Goal: Task Accomplishment & Management: Complete application form

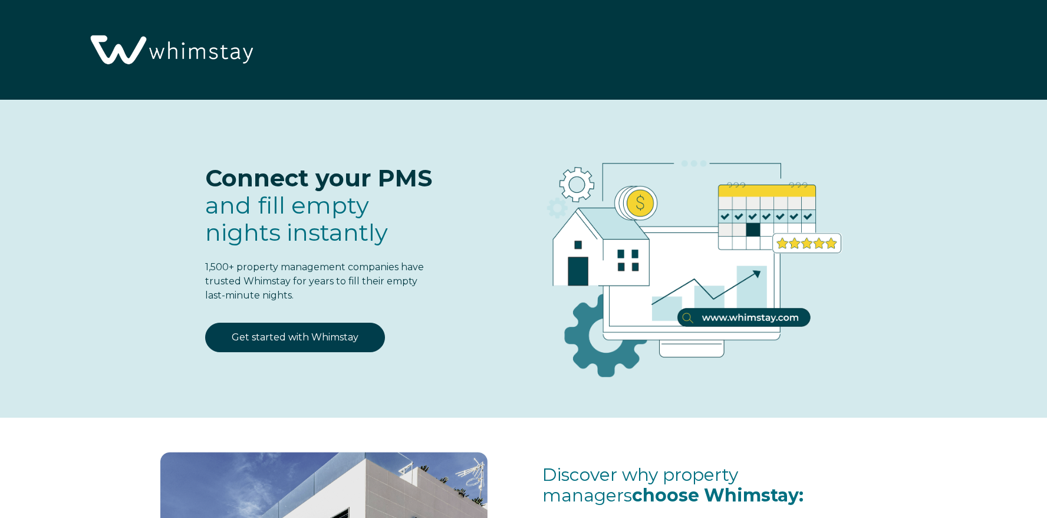
select select "US"
select select "Standard"
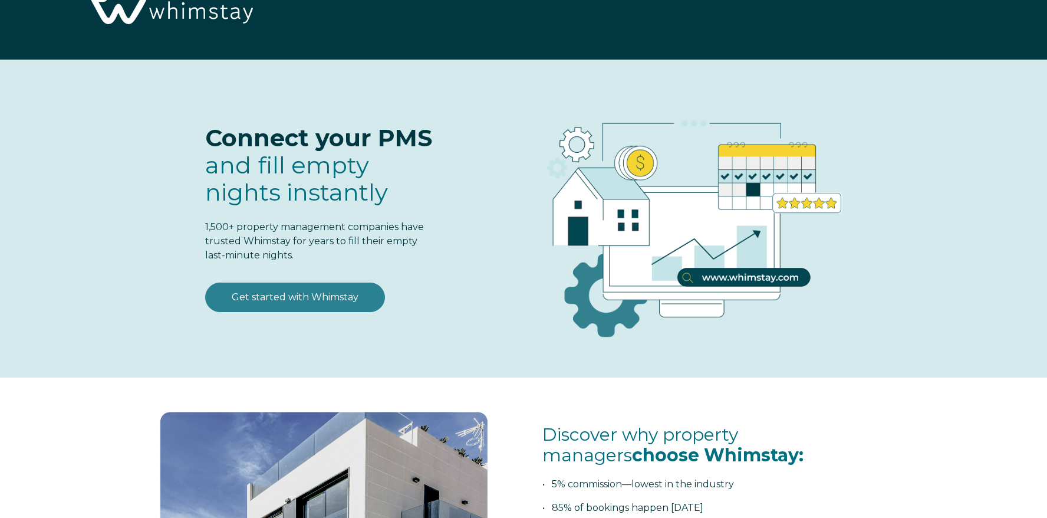
scroll to position [41, 0]
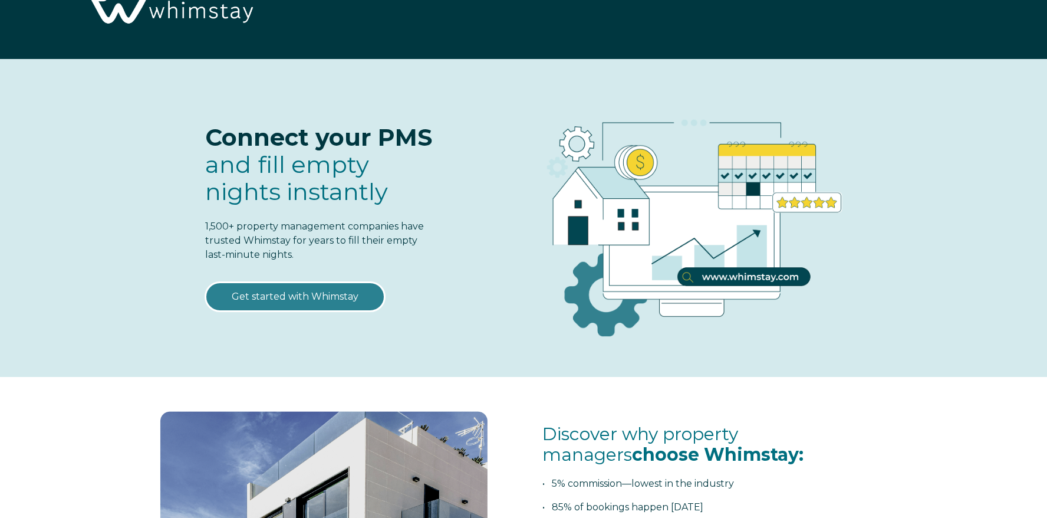
click at [294, 296] on link "Get started with Whimstay" at bounding box center [295, 296] width 180 height 29
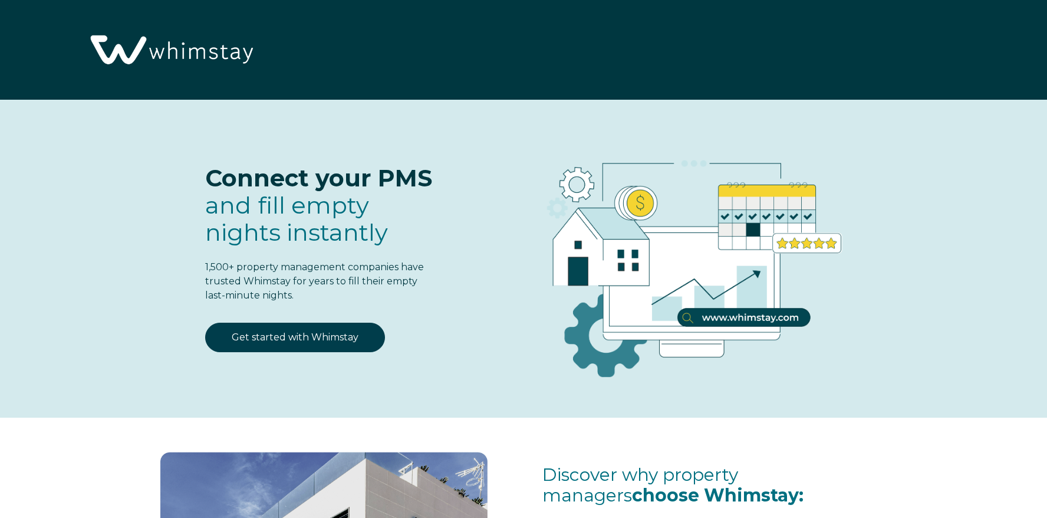
select select "US"
select select "Standard"
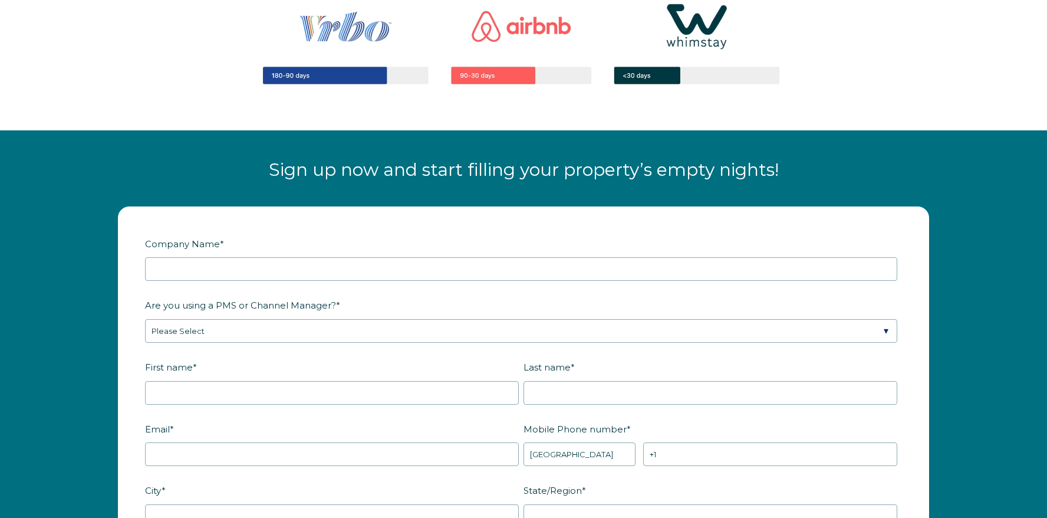
scroll to position [1360, 0]
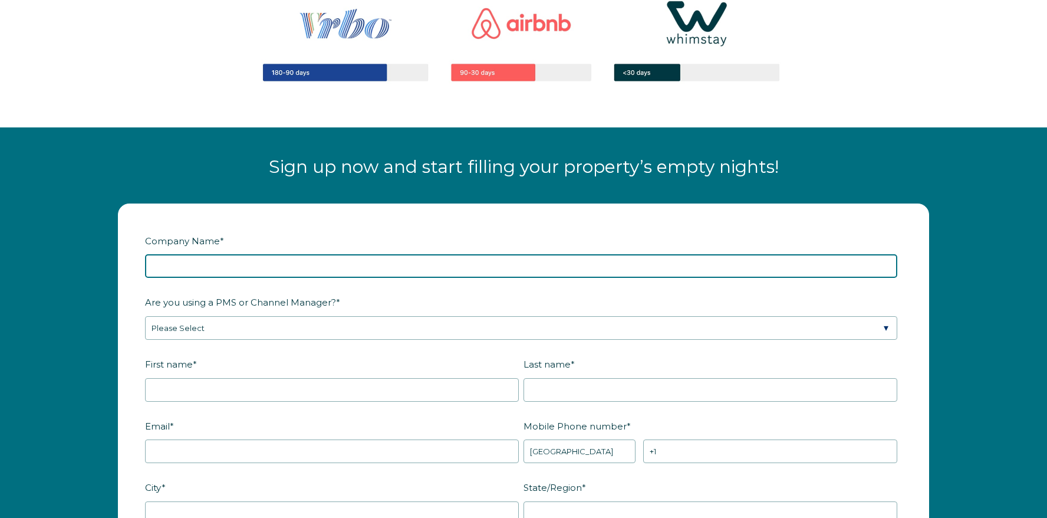
click at [251, 259] on input "Company Name *" at bounding box center [521, 266] width 752 height 24
type input "Sea Ranch A"
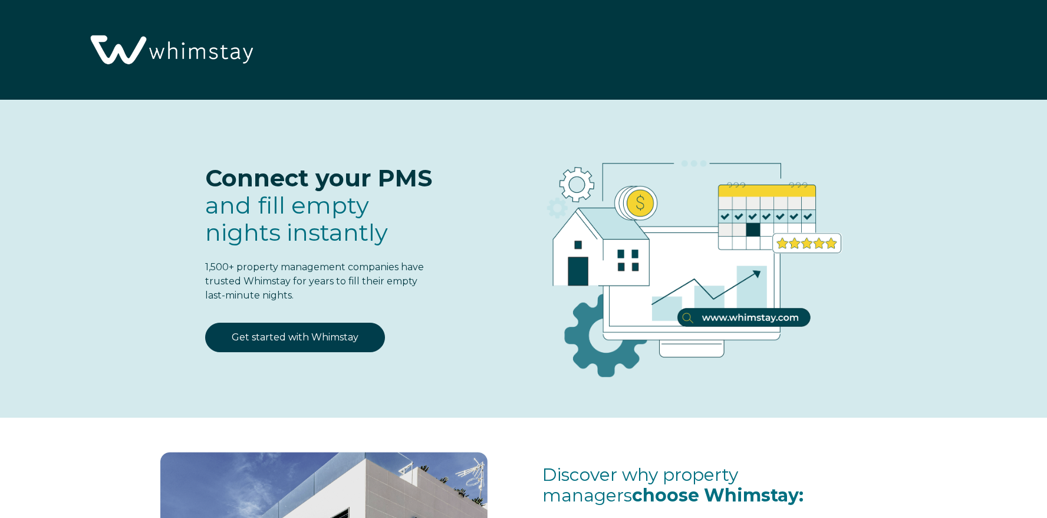
select select "US"
select select "Standard"
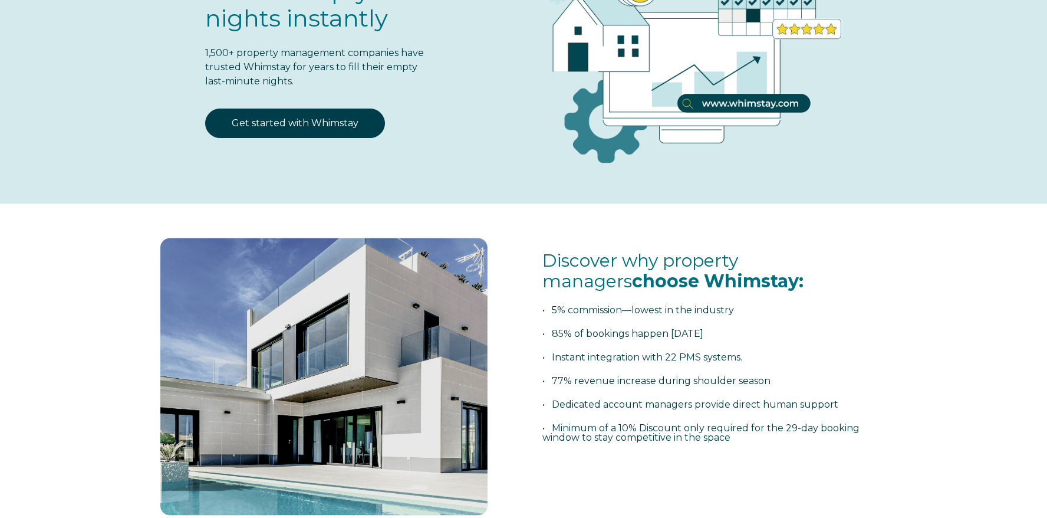
scroll to position [216, 0]
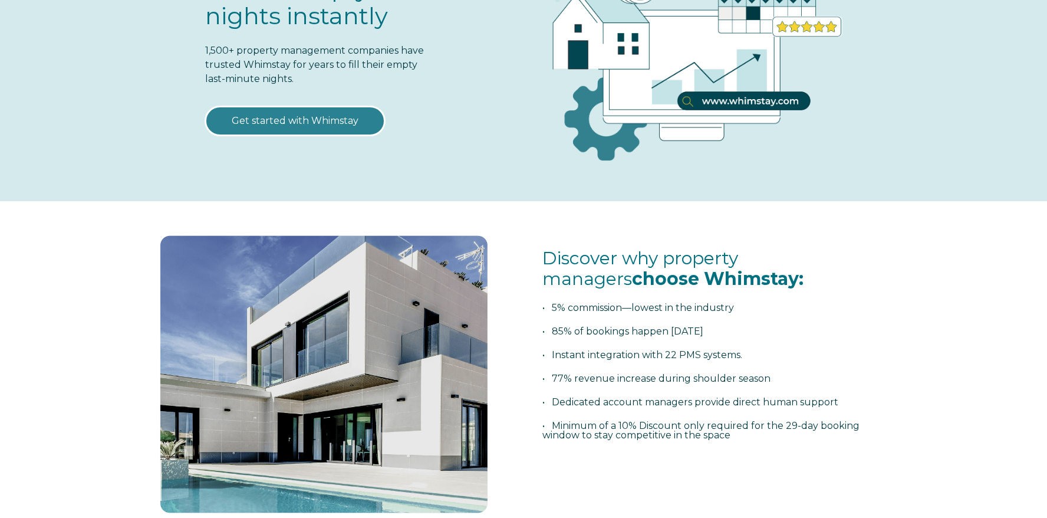
click at [340, 118] on link "Get started with Whimstay" at bounding box center [295, 120] width 180 height 29
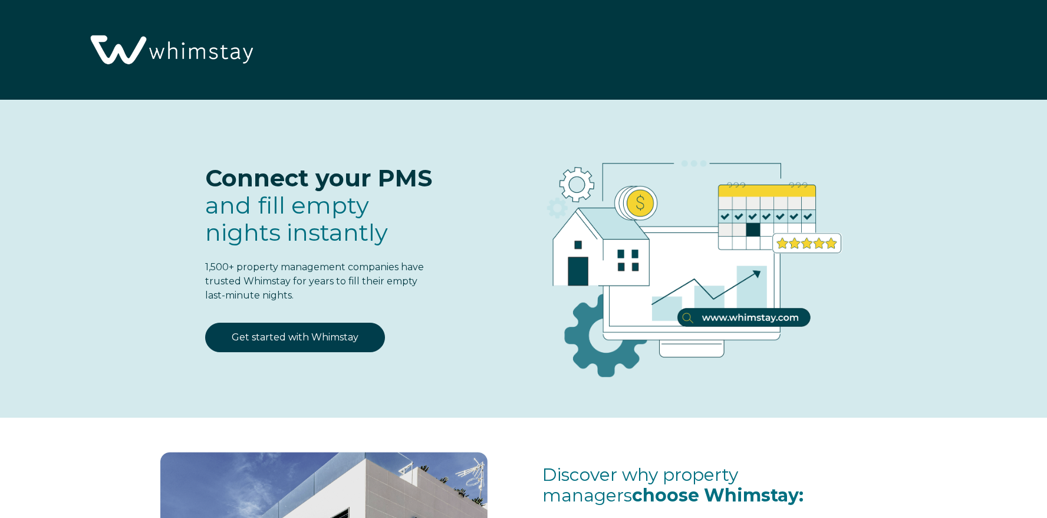
scroll to position [1516, 0]
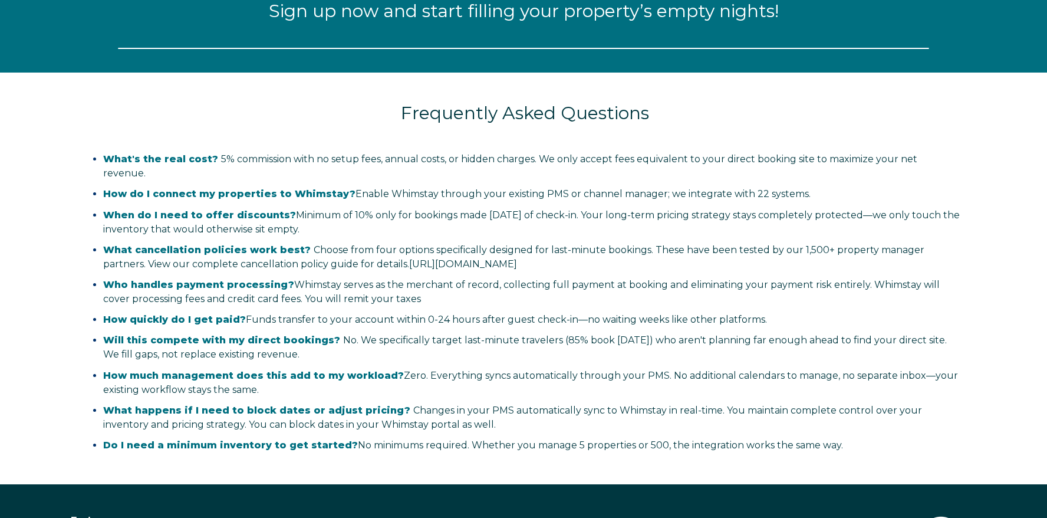
select select "US"
select select "Standard"
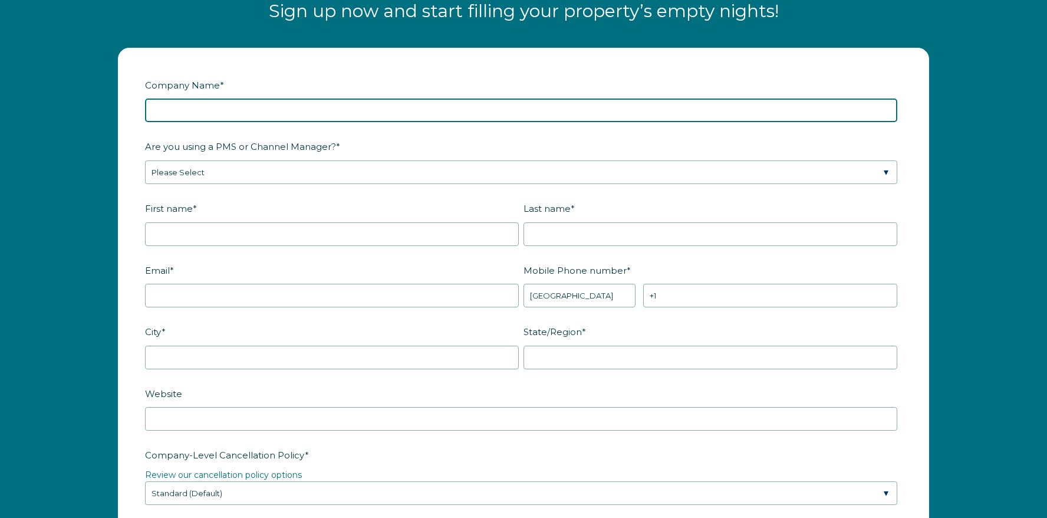
click at [297, 106] on input "Company Name *" at bounding box center [521, 110] width 752 height 24
type input "Sea Ranch Abalone Bay"
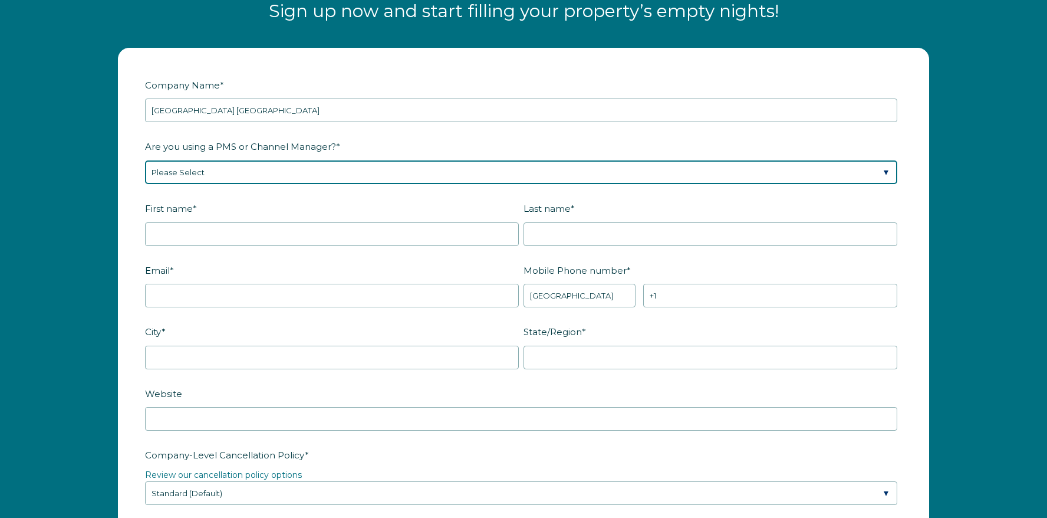
click at [304, 160] on select "Please Select Barefoot BookingPal Boost Brightside CiiRUS Escapia Guesty Hostaw…" at bounding box center [521, 172] width 752 height 24
select select "OwnerRez"
click at [145, 160] on select "Please Select Barefoot BookingPal Boost Brightside CiiRUS Escapia Guesty Hostaw…" at bounding box center [521, 172] width 752 height 24
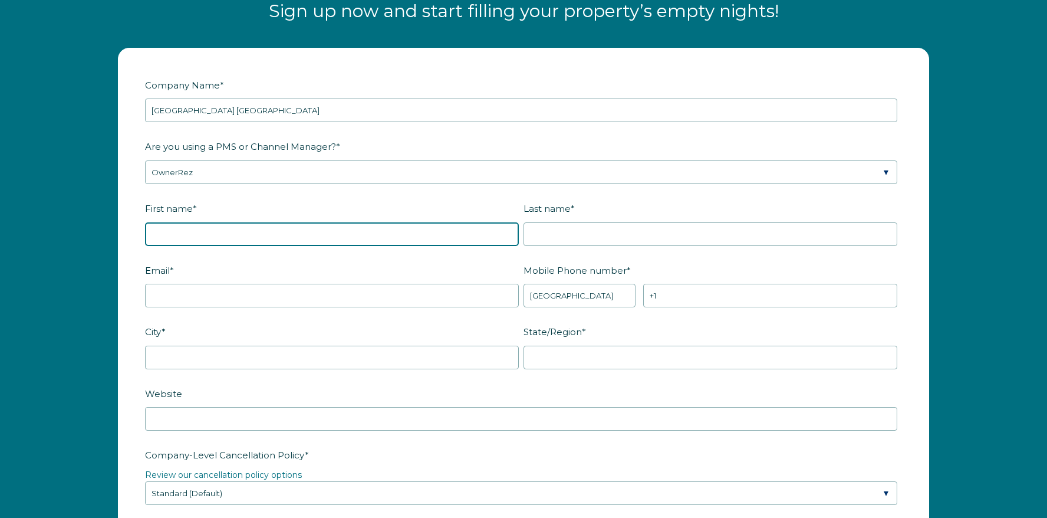
click at [225, 228] on input "First name *" at bounding box center [332, 234] width 374 height 24
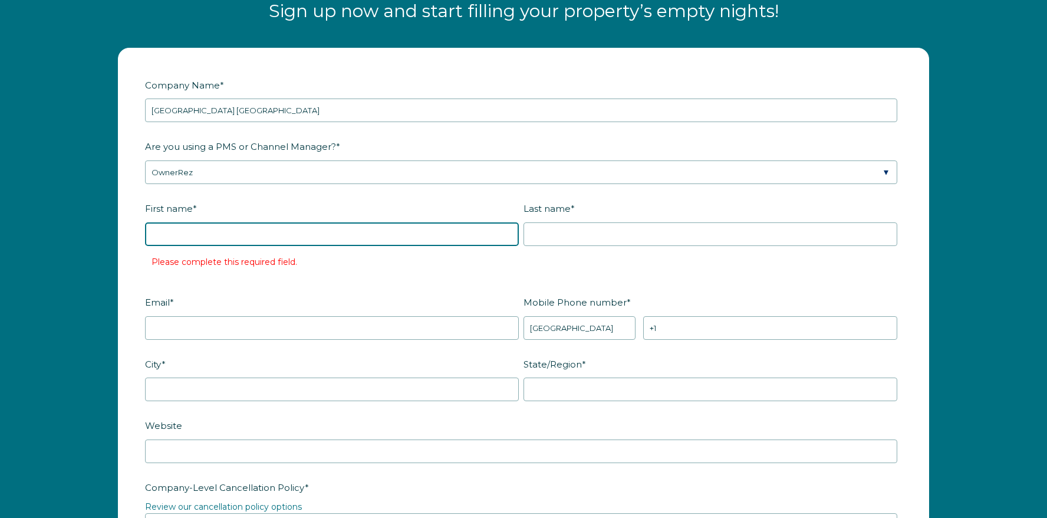
type input "Donna"
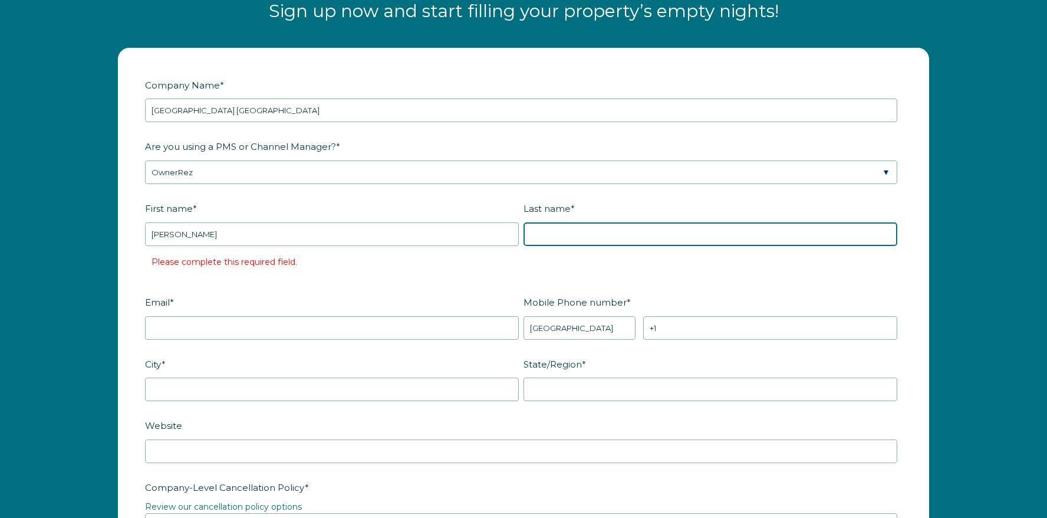
type input "Martinez"
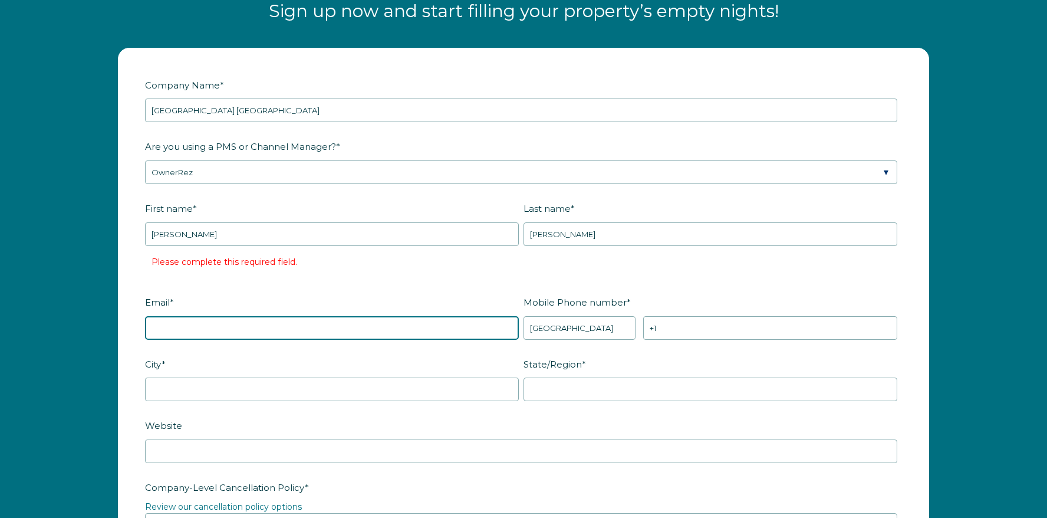
type input "dmartin336@gmail.com"
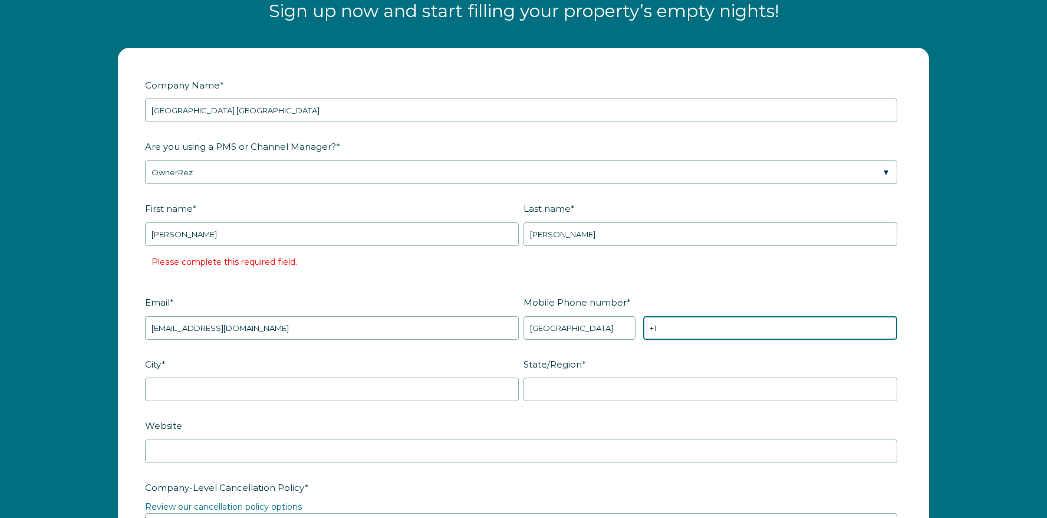
type input "+1 7074908291"
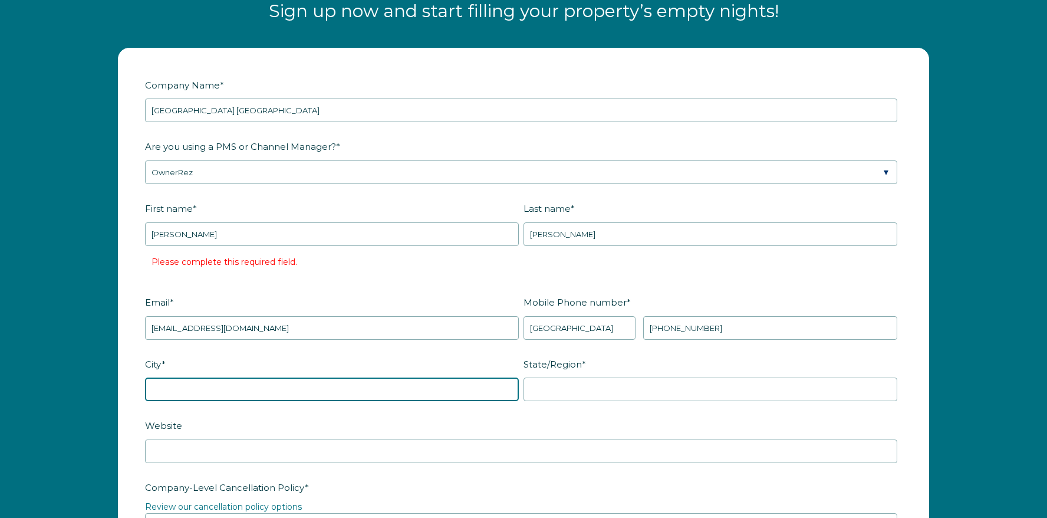
type input "Irvine"
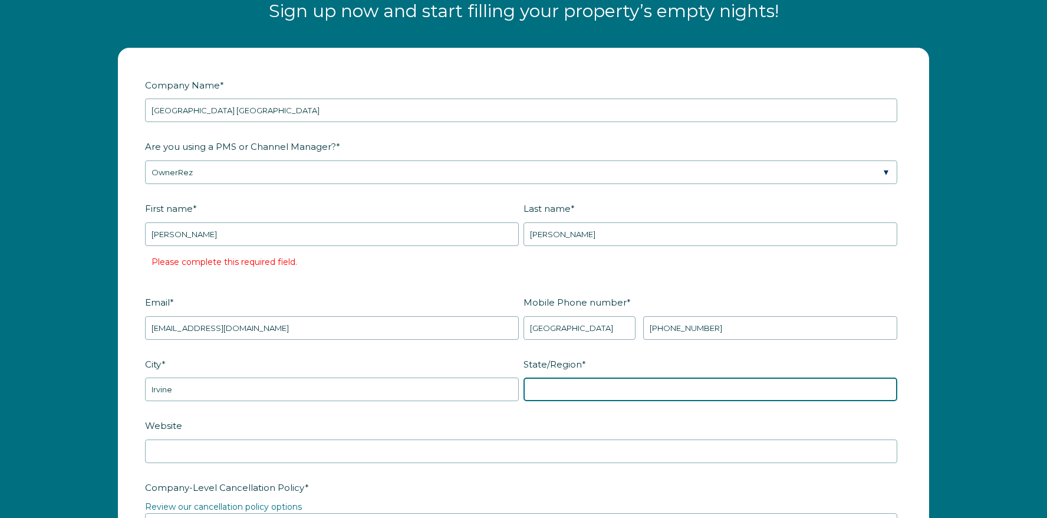
type input "CA"
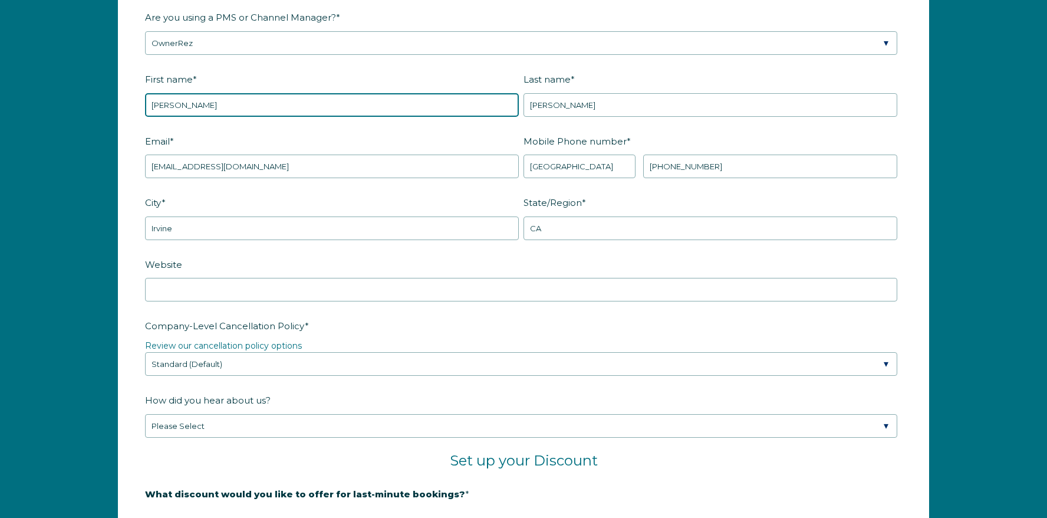
scroll to position [1646, 0]
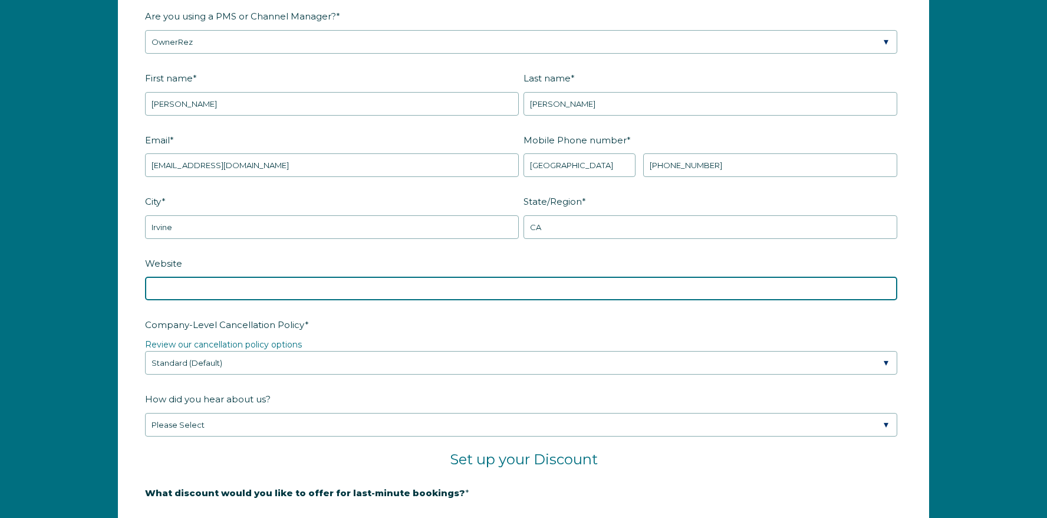
click at [212, 294] on input "Website" at bounding box center [521, 288] width 752 height 24
click at [212, 292] on input "httos://searanchabalonebay.com" at bounding box center [521, 288] width 752 height 24
type input "httos://searanchabalonebay.com"
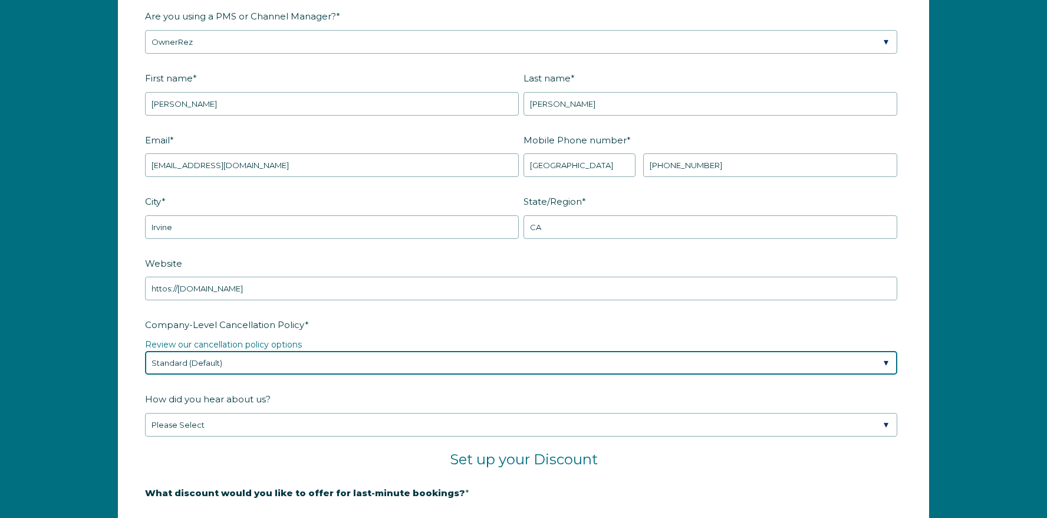
click at [207, 358] on select "Please Select Partial Standard (Default) Moderate Strict" at bounding box center [521, 363] width 752 height 24
select select "Strict"
click at [145, 351] on select "Please Select Partial Standard (Default) Moderate Strict" at bounding box center [521, 363] width 752 height 24
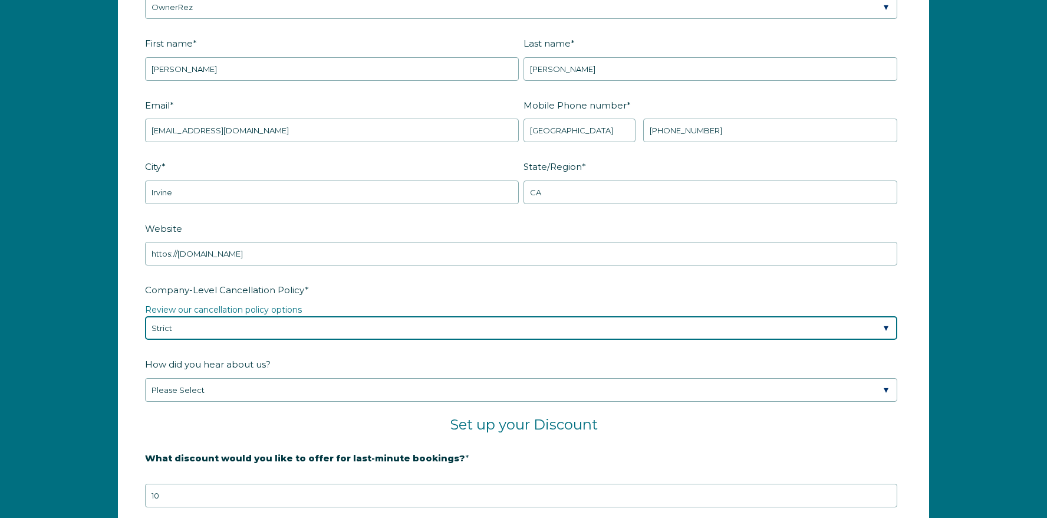
scroll to position [1684, 0]
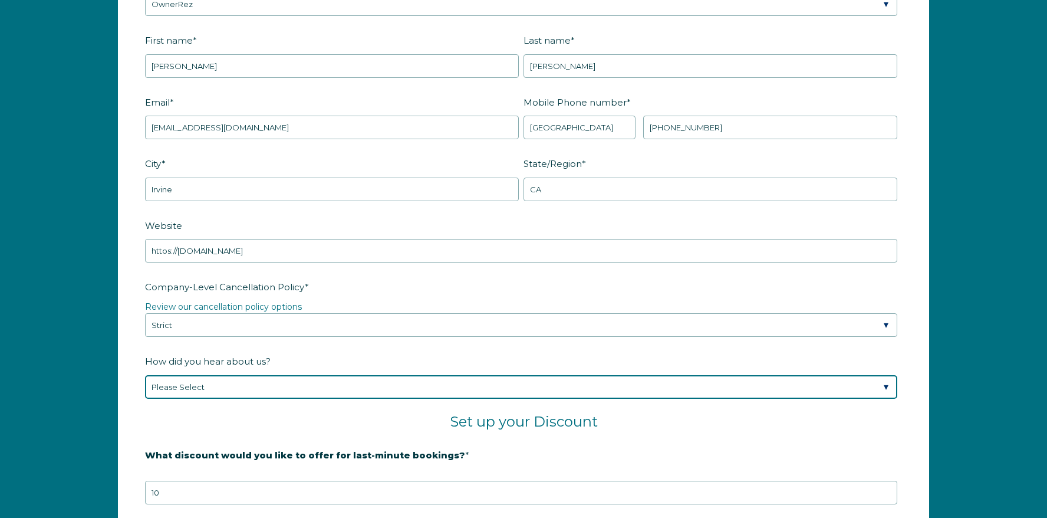
click at [202, 388] on select "Please Select Found Whimstay through a Google search Spoke to a Whimstay salesp…" at bounding box center [521, 387] width 752 height 24
click at [145, 375] on select "Please Select Found Whimstay through a Google search Spoke to a Whimstay salesp…" at bounding box center [521, 387] width 752 height 24
click at [196, 383] on select "Please Select Found Whimstay through a Google search Spoke to a Whimstay salesp…" at bounding box center [521, 387] width 752 height 24
select select "Other"
click at [145, 375] on select "Please Select Found Whimstay through a Google search Spoke to a Whimstay salesp…" at bounding box center [521, 387] width 752 height 24
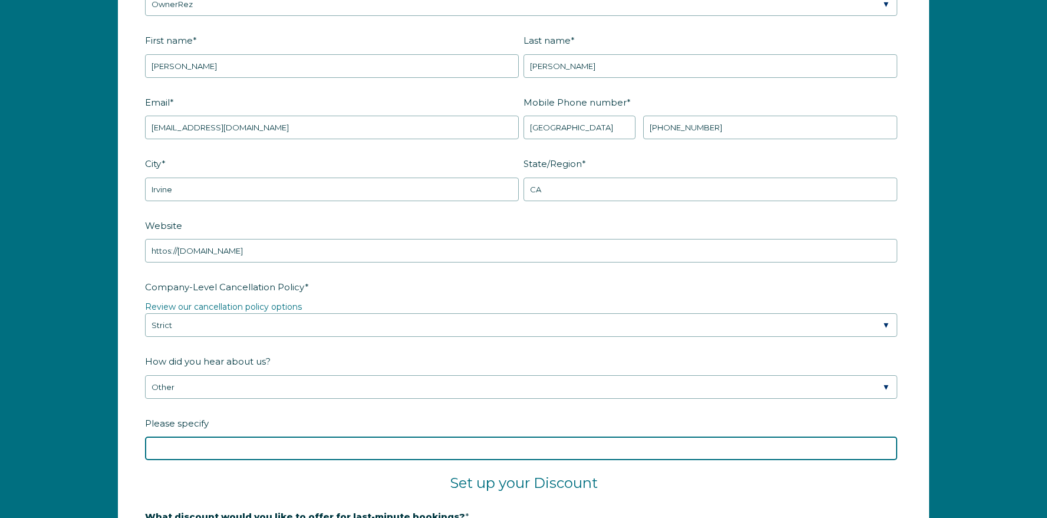
click at [181, 447] on input "Please specify" at bounding box center [521, 448] width 752 height 24
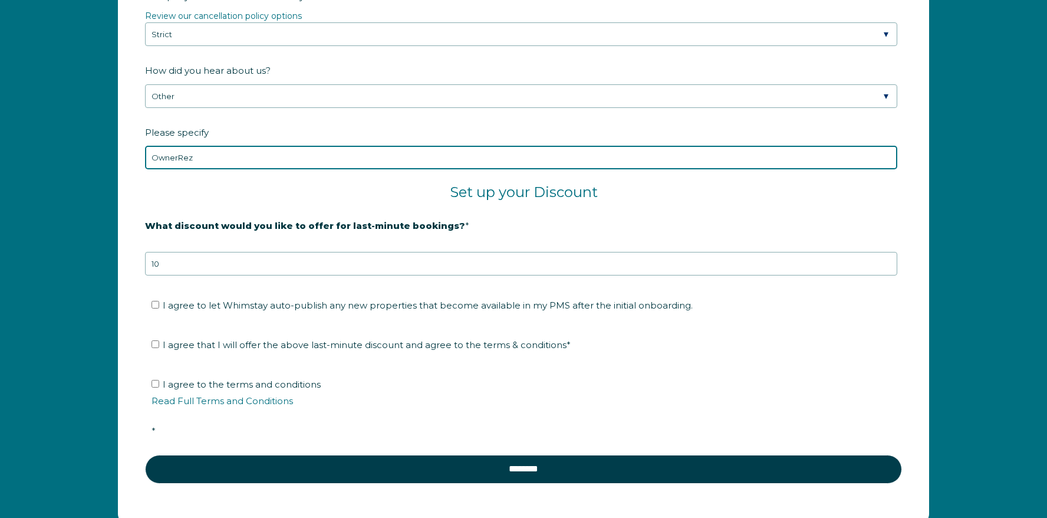
scroll to position [1978, 0]
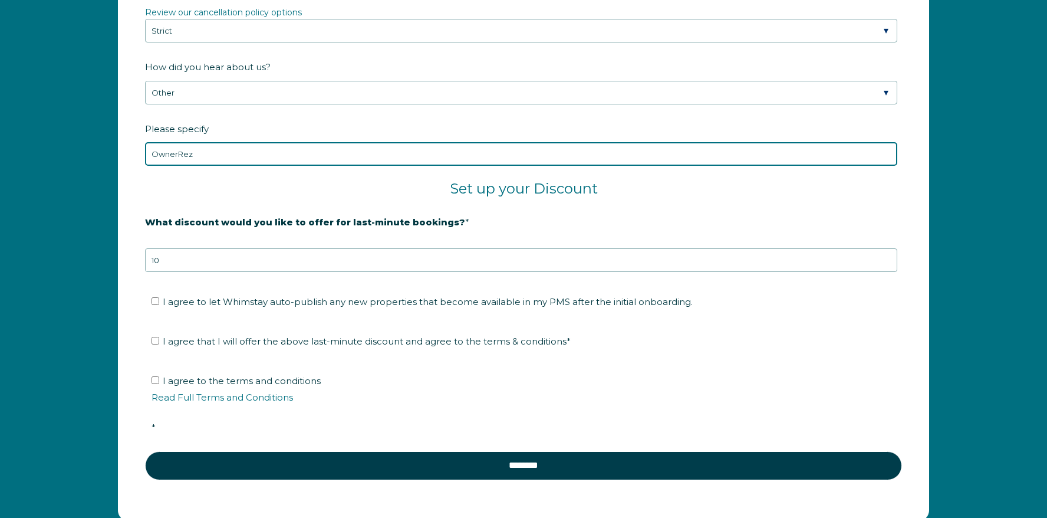
type input "OwnerRez"
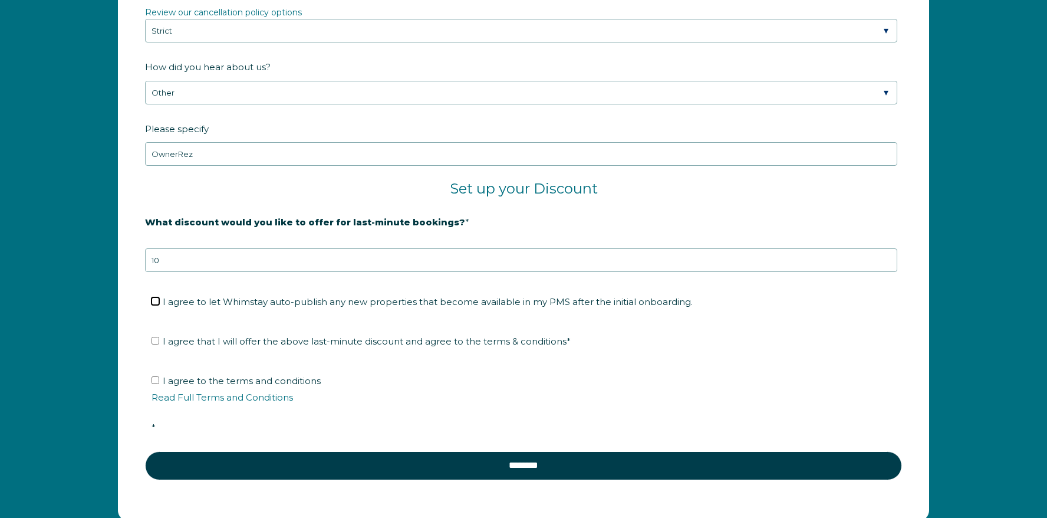
click at [153, 301] on input "I agree to let Whimstay auto-publish any new properties that become available i…" at bounding box center [156, 301] width 8 height 8
checkbox input "true"
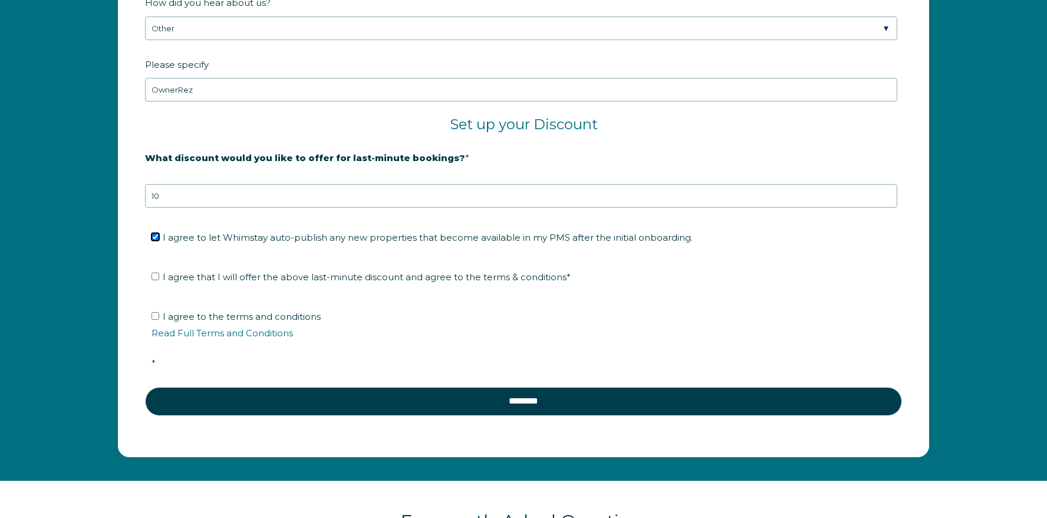
scroll to position [2043, 0]
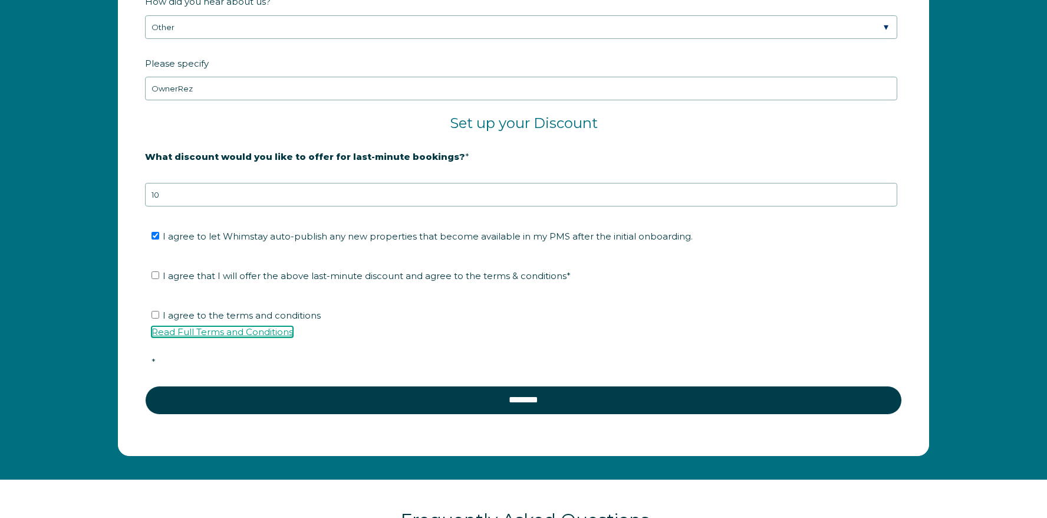
click at [202, 334] on link "Read Full Terms and Conditions" at bounding box center [222, 331] width 141 height 11
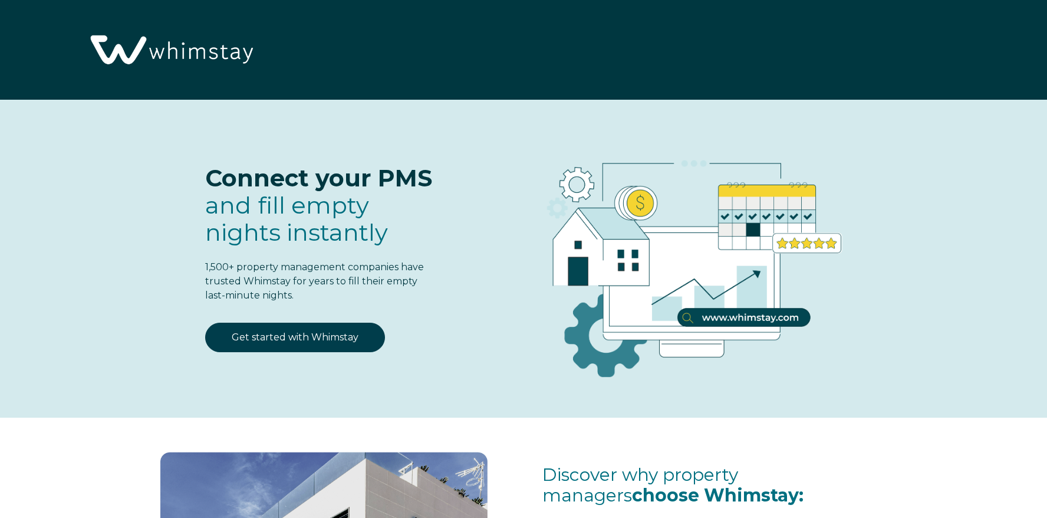
select select "US"
select select "Standard"
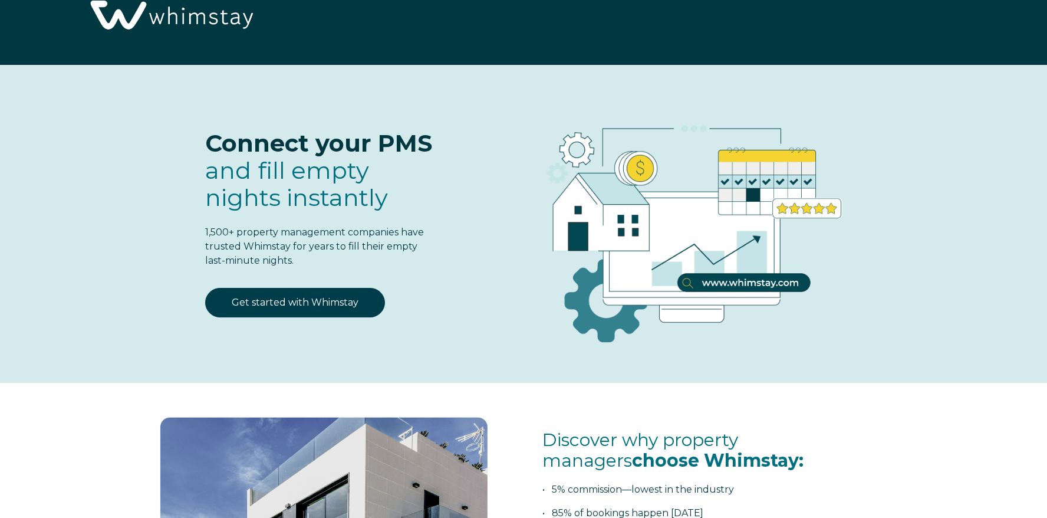
scroll to position [39, 0]
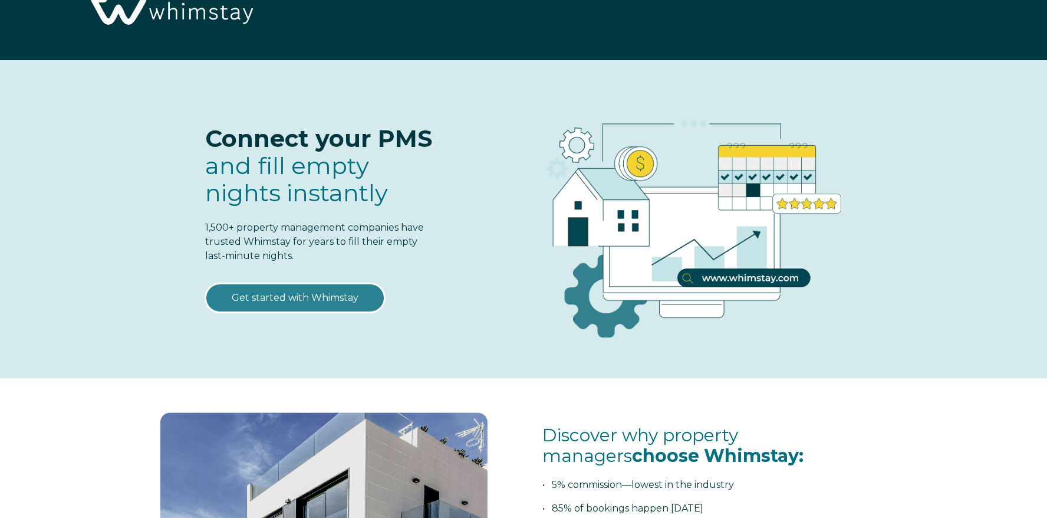
click at [289, 296] on link "Get started with Whimstay" at bounding box center [295, 297] width 180 height 29
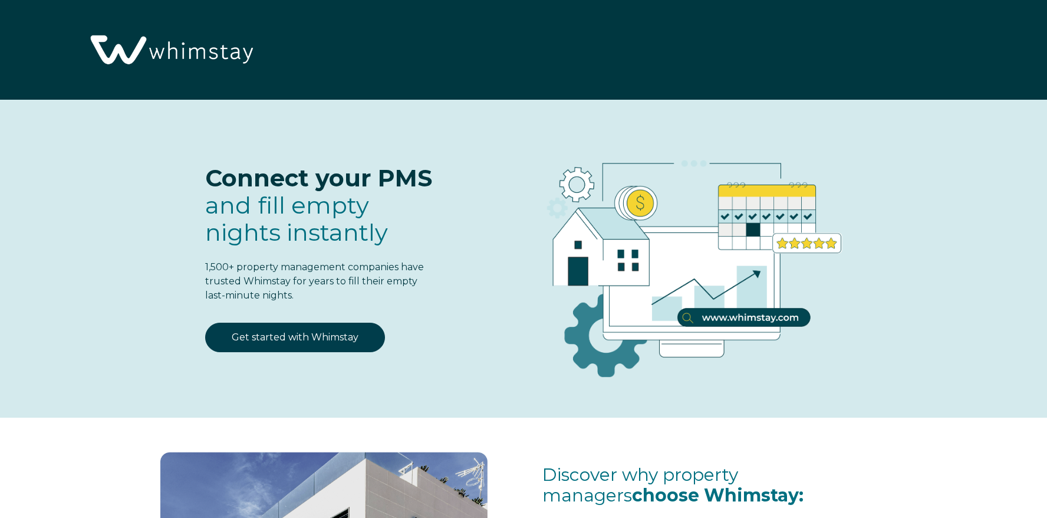
select select "US"
select select "Standard"
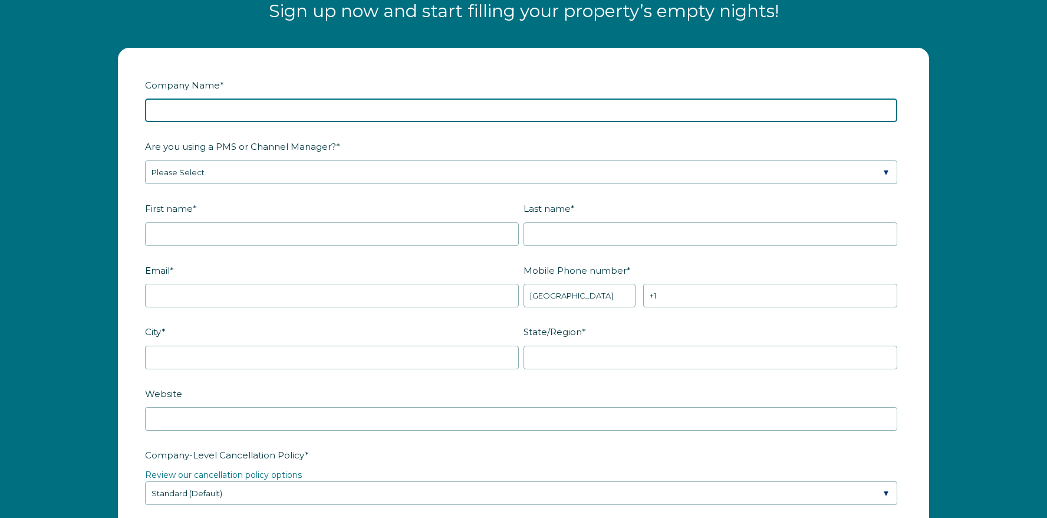
click at [304, 99] on input "Company Name *" at bounding box center [521, 110] width 752 height 24
type input "[GEOGRAPHIC_DATA] [GEOGRAPHIC_DATA]"
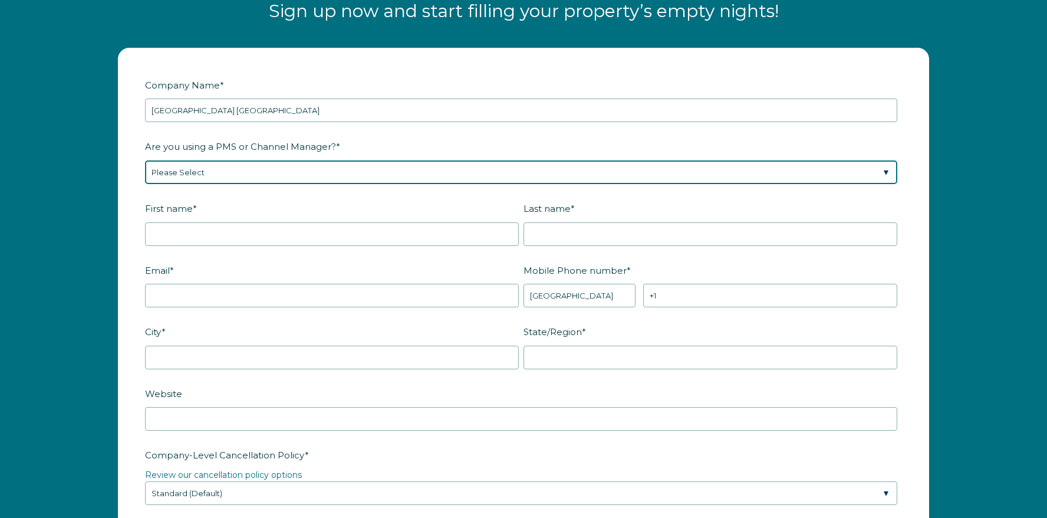
click at [274, 171] on select "Please Select Barefoot BookingPal Boost Brightside CiiRUS Escapia Guesty Hostaw…" at bounding box center [521, 172] width 752 height 24
select select "OwnerRez"
click at [145, 160] on select "Please Select Barefoot BookingPal Boost Brightside CiiRUS Escapia Guesty Hostaw…" at bounding box center [521, 172] width 752 height 24
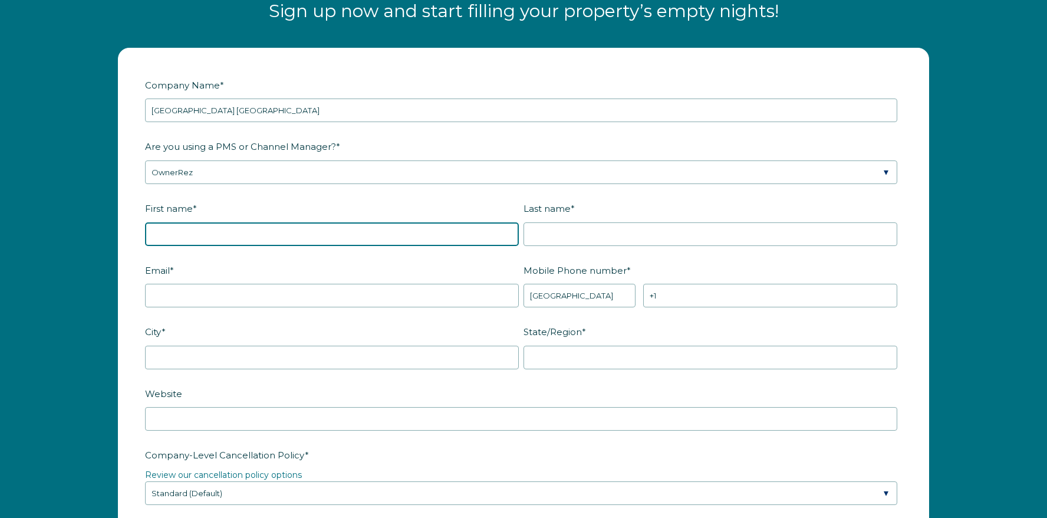
click at [205, 226] on input "First name *" at bounding box center [332, 234] width 374 height 24
type input "[PERSON_NAME]"
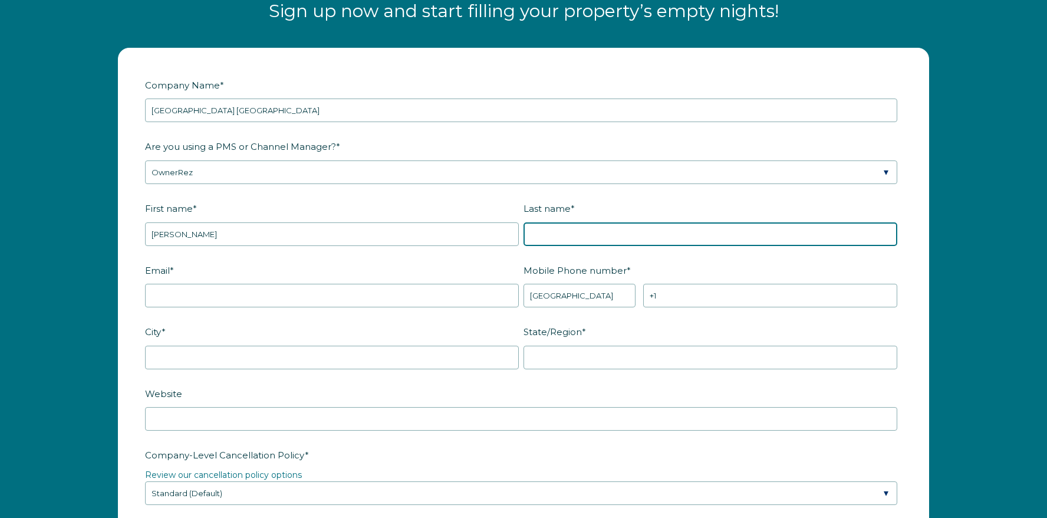
type input "[PERSON_NAME]"
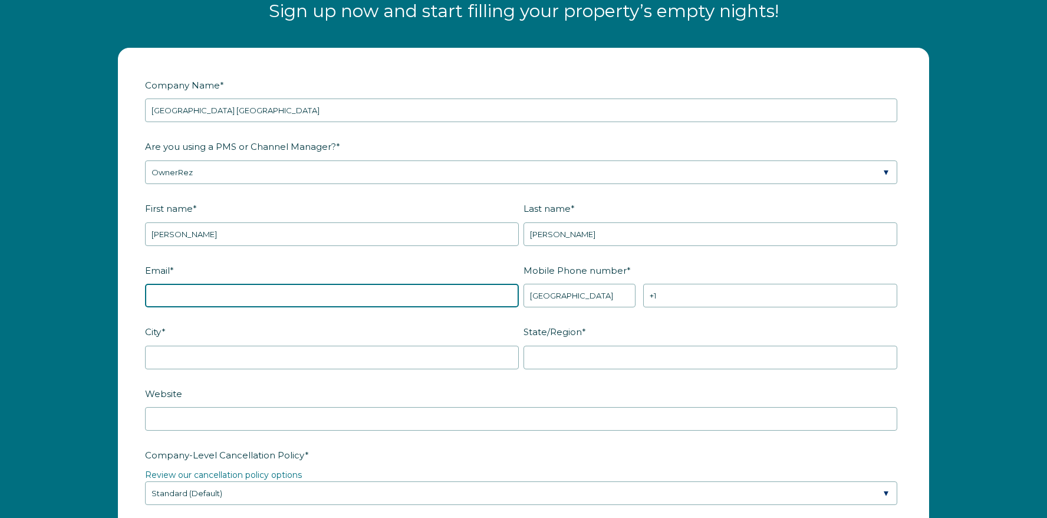
type input "[EMAIL_ADDRESS][DOMAIN_NAME]"
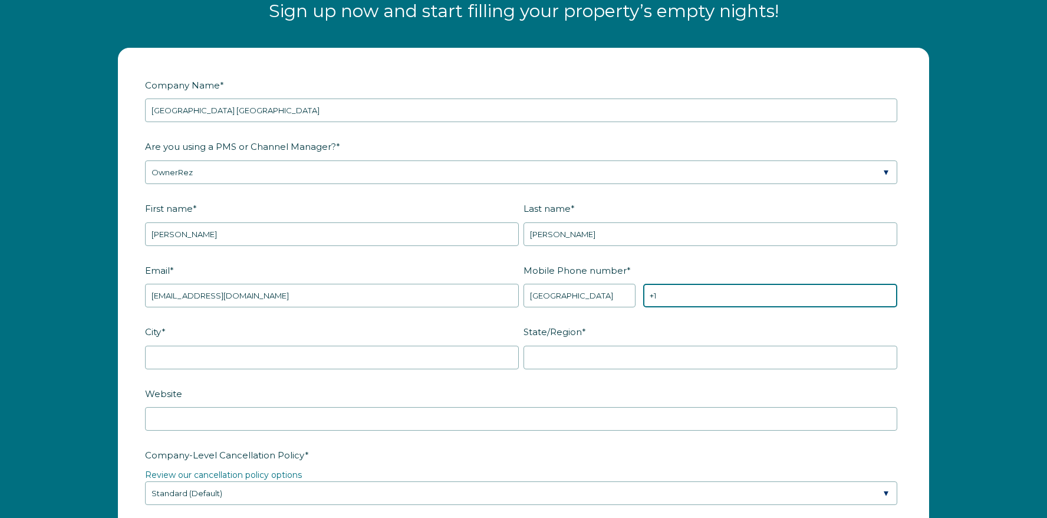
type input "[PHONE_NUMBER]"
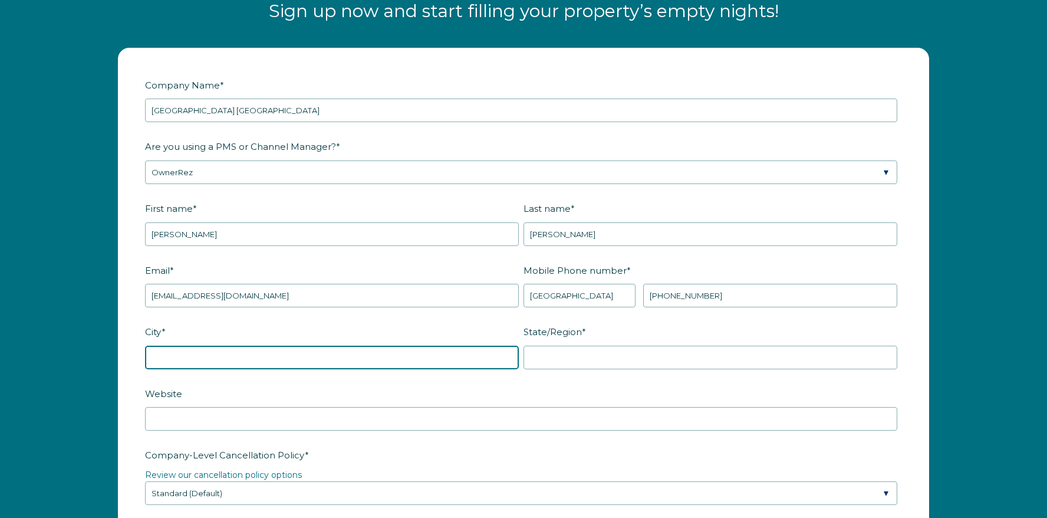
type input "Irvine"
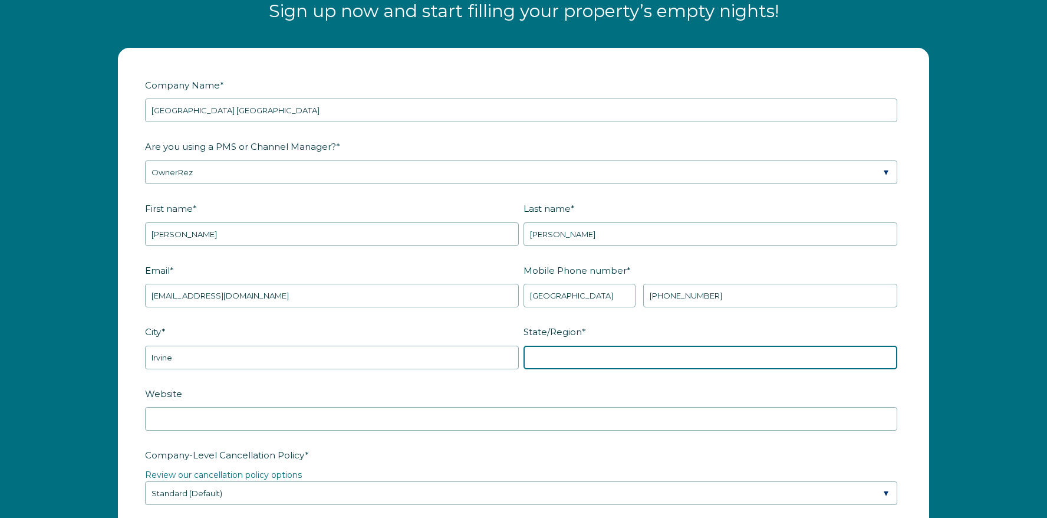
type input "CA"
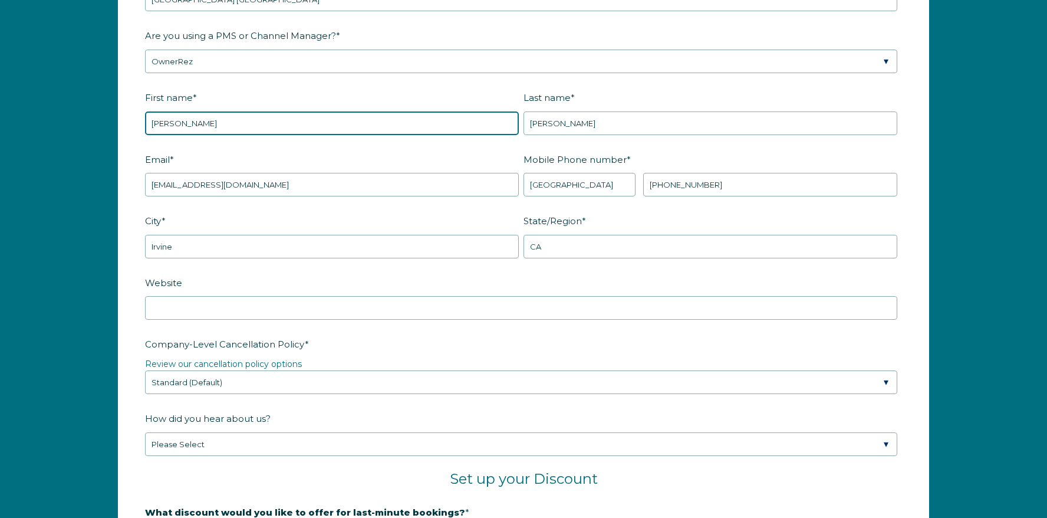
scroll to position [1642, 0]
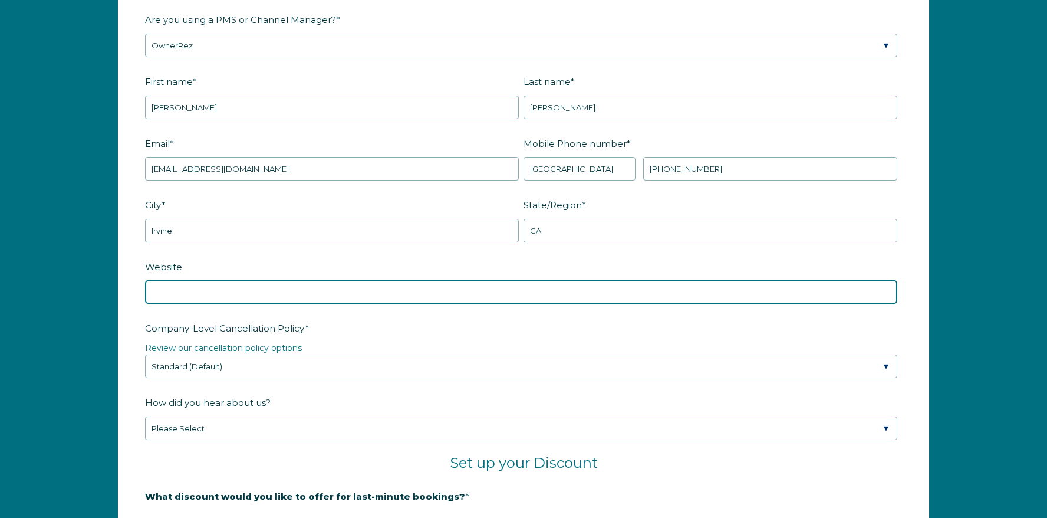
click at [210, 294] on input "Website" at bounding box center [521, 292] width 752 height 24
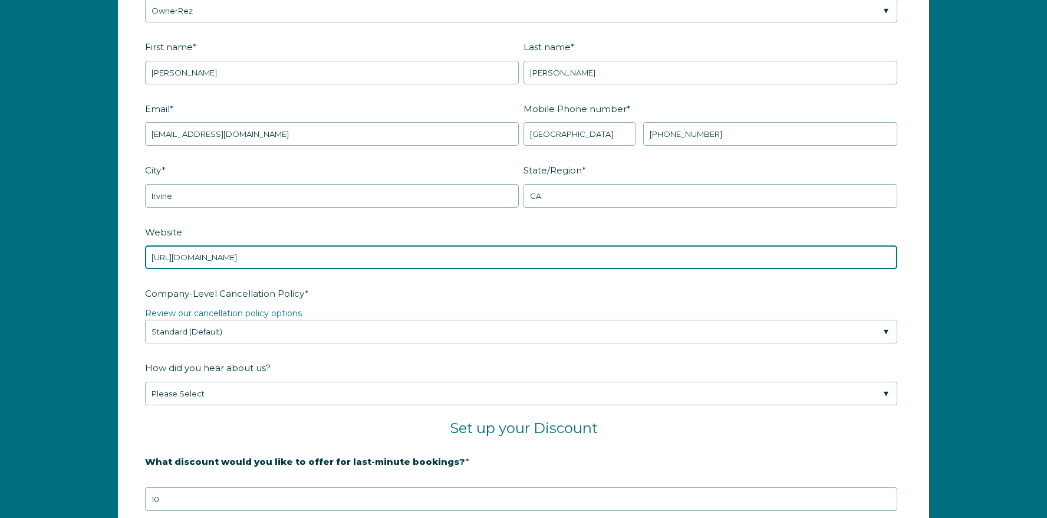
scroll to position [1687, 0]
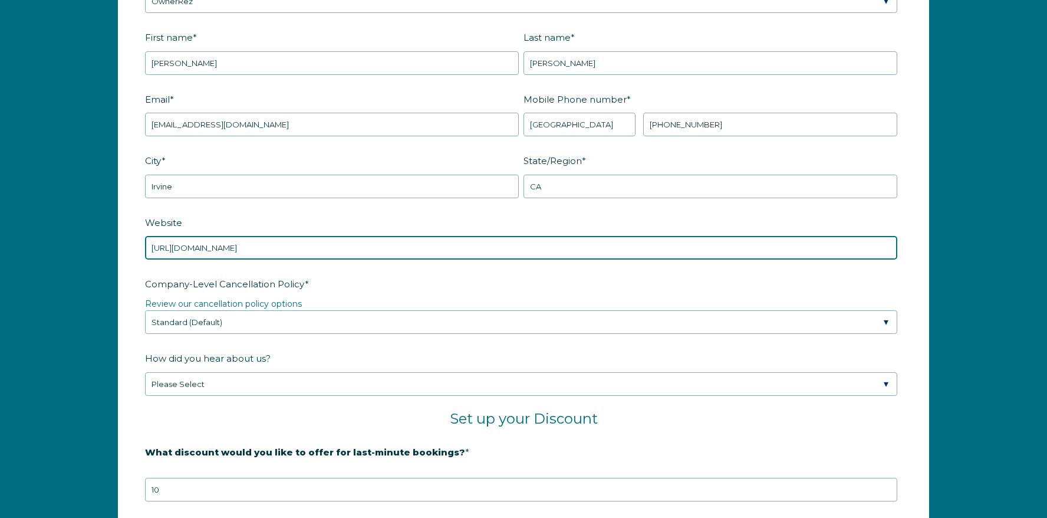
type input "https://searanchabalonebay.com"
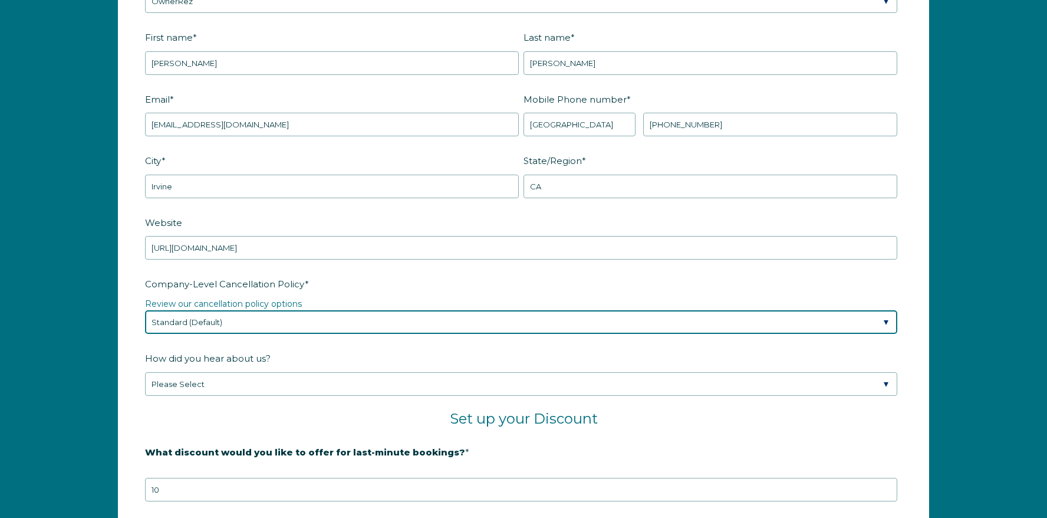
click at [202, 314] on select "Please Select Partial Standard (Default) Moderate Strict" at bounding box center [521, 322] width 752 height 24
select select "Strict"
click at [145, 310] on select "Please Select Partial Standard (Default) Moderate Strict" at bounding box center [521, 322] width 752 height 24
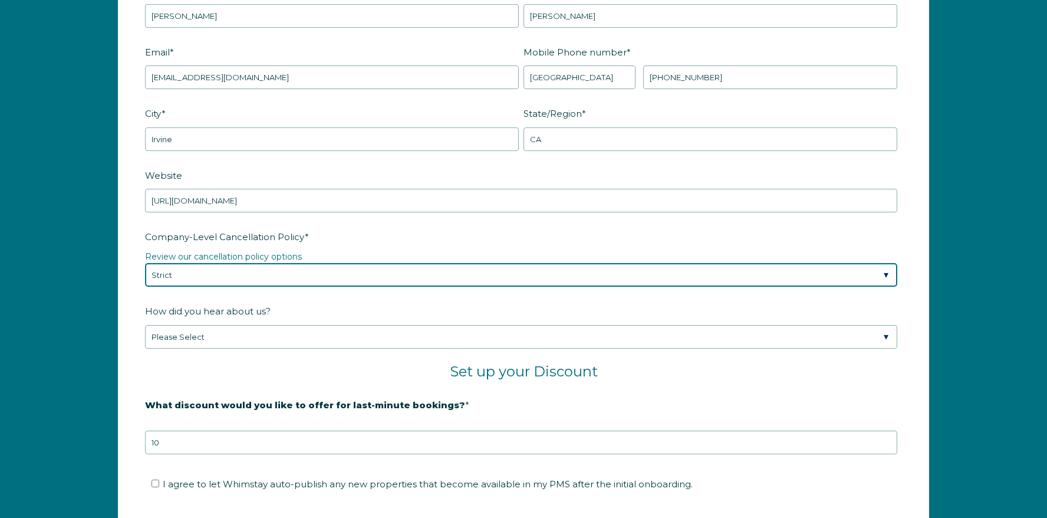
scroll to position [1746, 0]
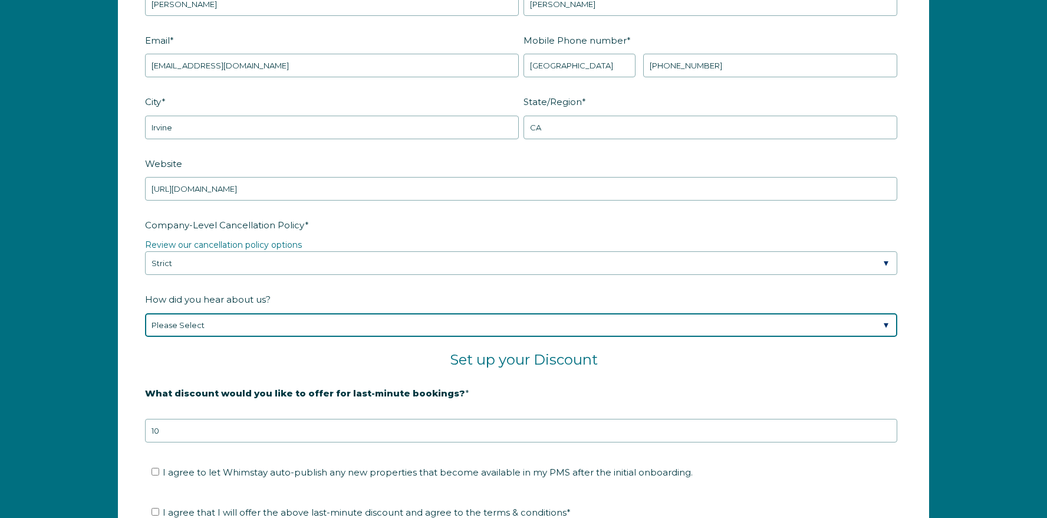
click at [199, 323] on select "Please Select Found Whimstay through a Google search Spoke to a Whimstay salesp…" at bounding box center [521, 325] width 752 height 24
click at [198, 331] on select "Please Select Found Whimstay through a Google search Spoke to a Whimstay salesp…" at bounding box center [521, 325] width 752 height 24
select select "Other"
click at [145, 313] on select "Please Select Found Whimstay through a Google search Spoke to a Whimstay salesp…" at bounding box center [521, 325] width 752 height 24
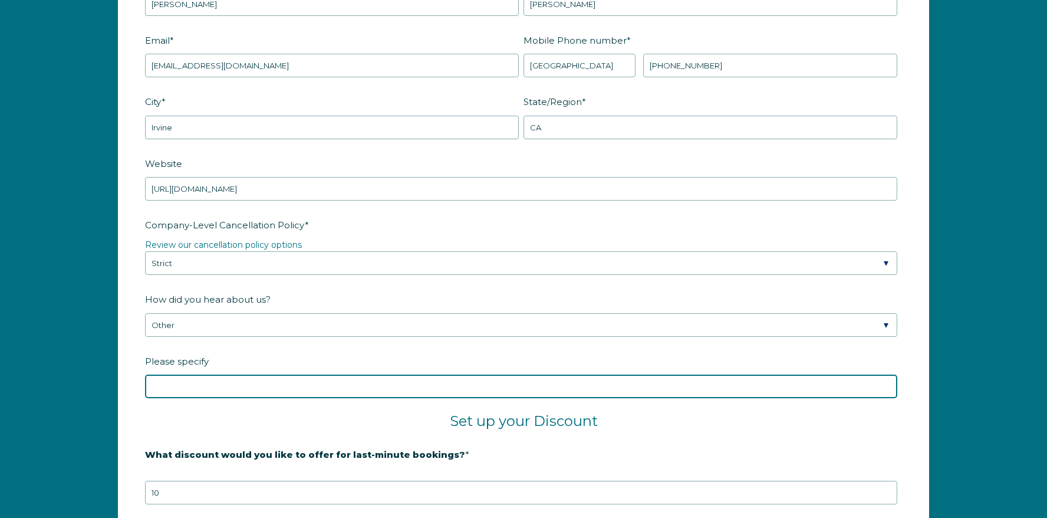
click at [177, 377] on input "Please specify" at bounding box center [521, 386] width 752 height 24
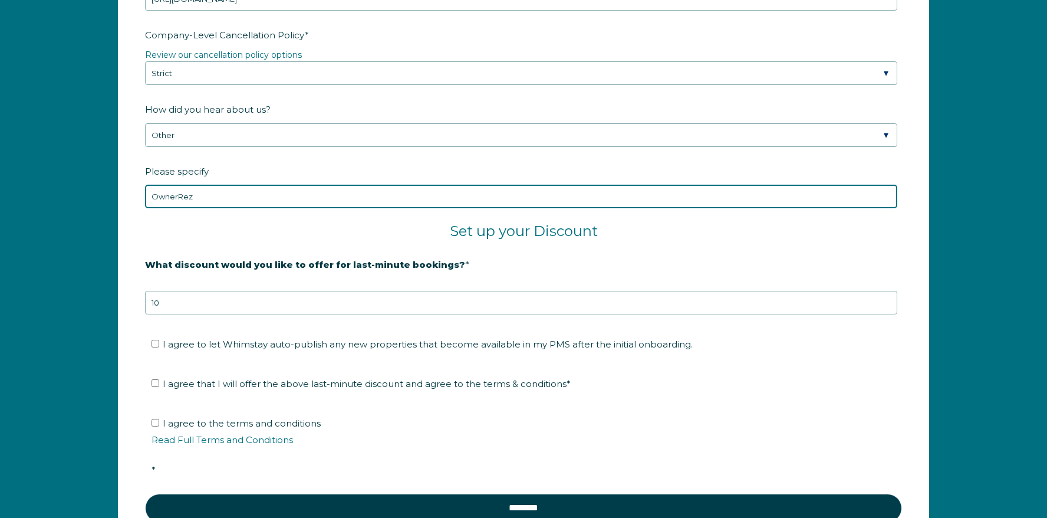
scroll to position [1936, 0]
type input "OwnerRez"
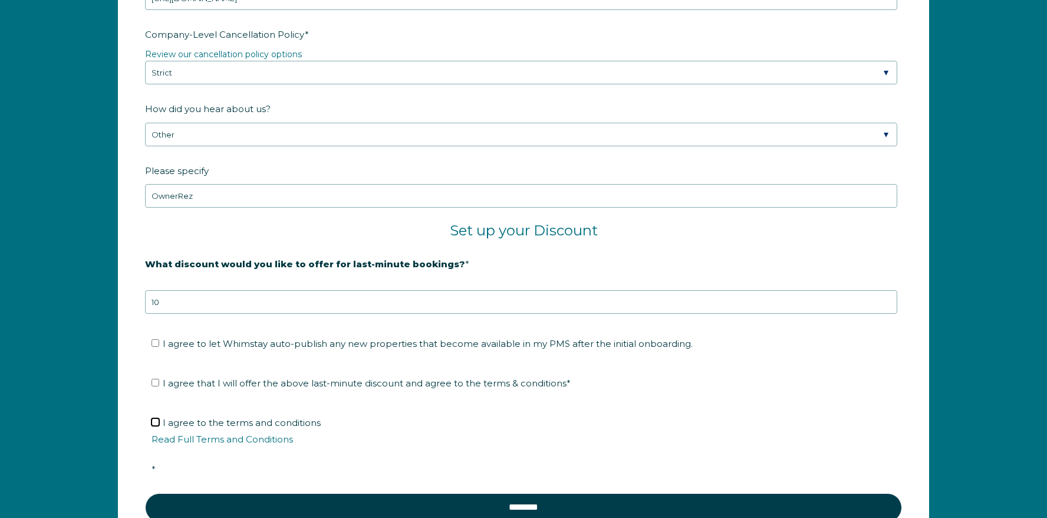
click at [153, 419] on input "I agree to the terms and conditions Read Full Terms and Conditions *" at bounding box center [156, 422] width 8 height 8
checkbox input "true"
click at [156, 388] on li "I agree that I will offer the above last-minute discount and agree to the terms…" at bounding box center [528, 383] width 752 height 19
click at [157, 389] on li "I agree that I will offer the above last-minute discount and agree to the terms…" at bounding box center [528, 383] width 752 height 19
click at [155, 377] on label "I agree that I will offer the above last-minute discount and agree to the terms…" at bounding box center [361, 382] width 419 height 11
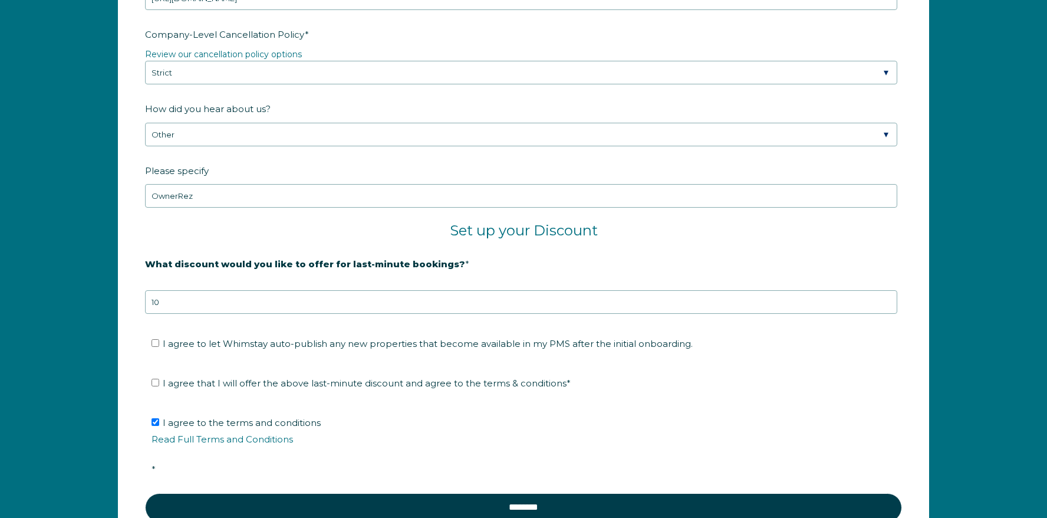
click at [155, 378] on input "I agree that I will offer the above last-minute discount and agree to the terms…" at bounding box center [156, 382] width 8 height 8
checkbox input "true"
click at [156, 340] on input "I agree to let Whimstay auto-publish any new properties that become available i…" at bounding box center [156, 343] width 8 height 8
checkbox input "true"
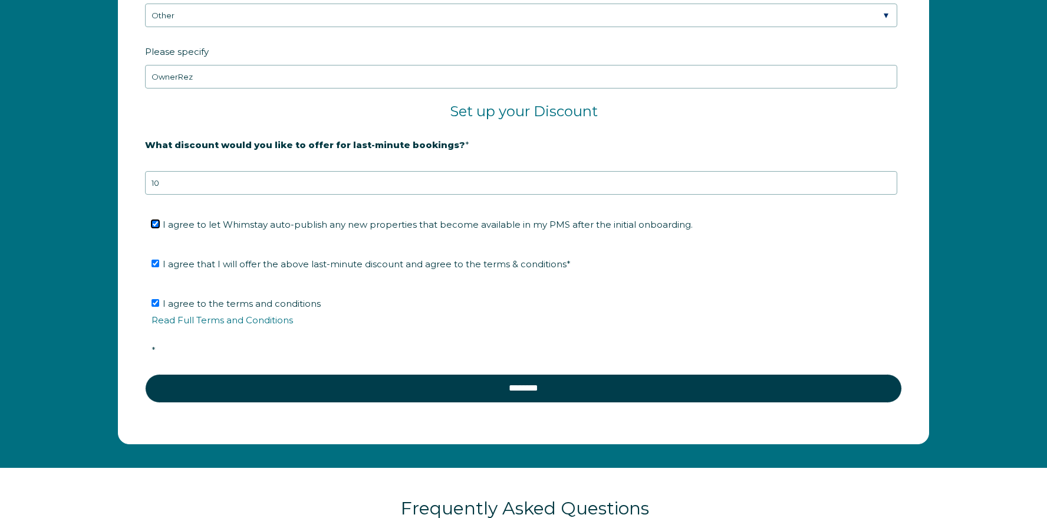
scroll to position [2058, 0]
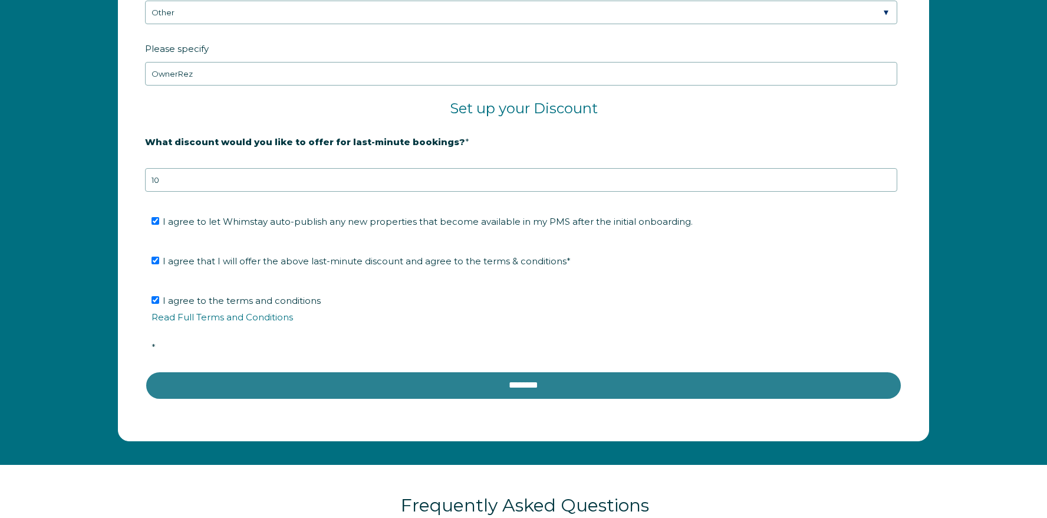
click at [450, 387] on input "********" at bounding box center [523, 385] width 757 height 28
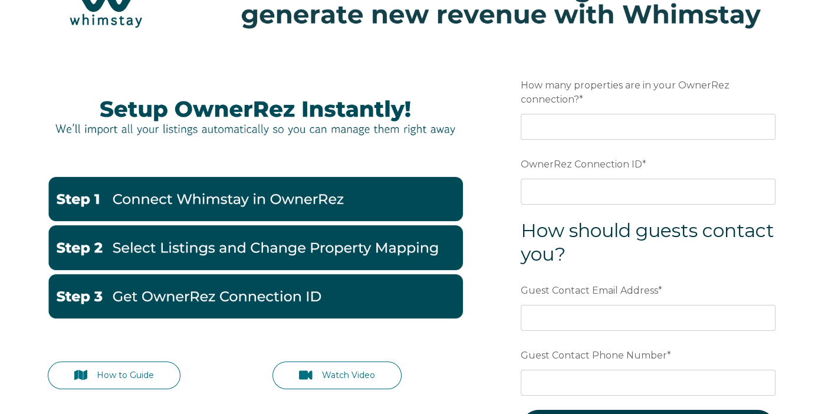
scroll to position [71, 0]
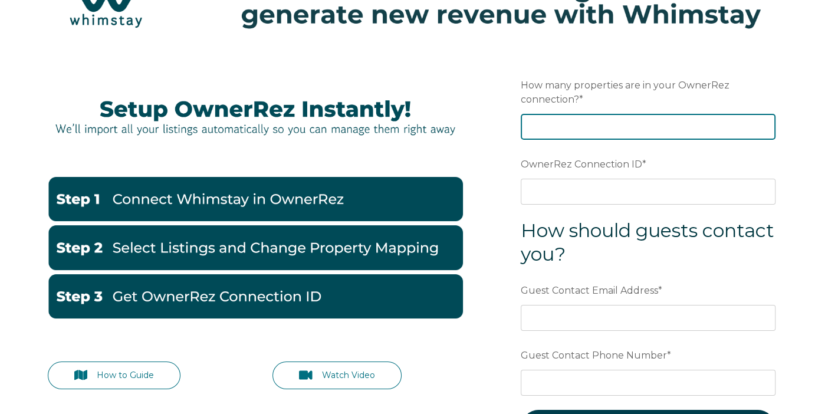
click at [552, 119] on input "How many properties are in your OwnerRez connection? *" at bounding box center [648, 127] width 255 height 26
type input "1"
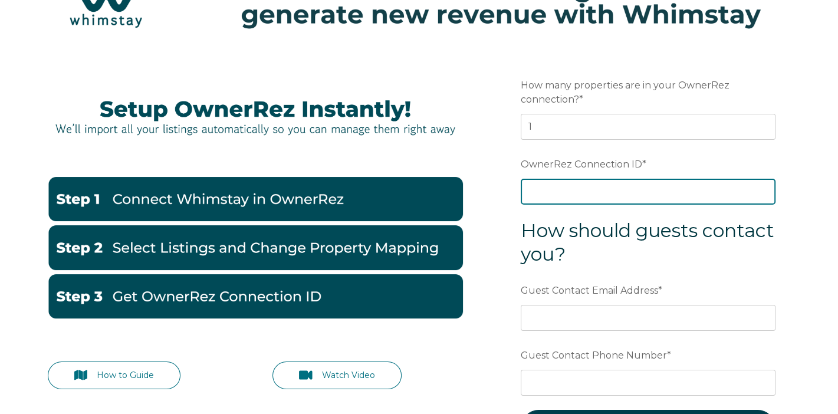
click at [550, 182] on input "OwnerRez Connection ID *" at bounding box center [648, 192] width 255 height 26
paste input "ora7ccdd9306x"
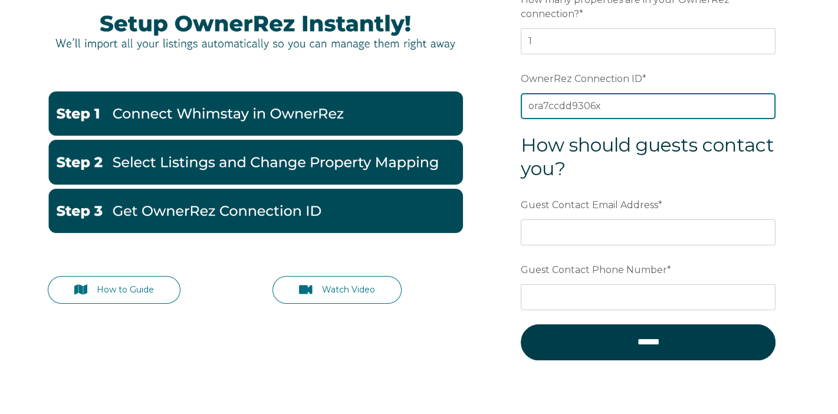
scroll to position [159, 0]
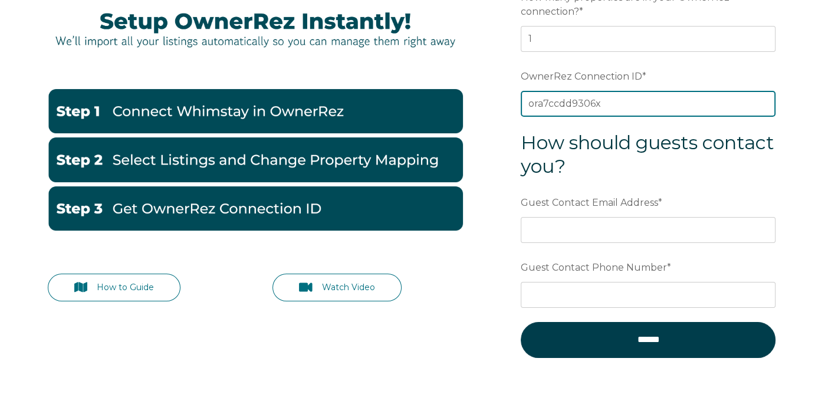
type input "ora7ccdd9306x"
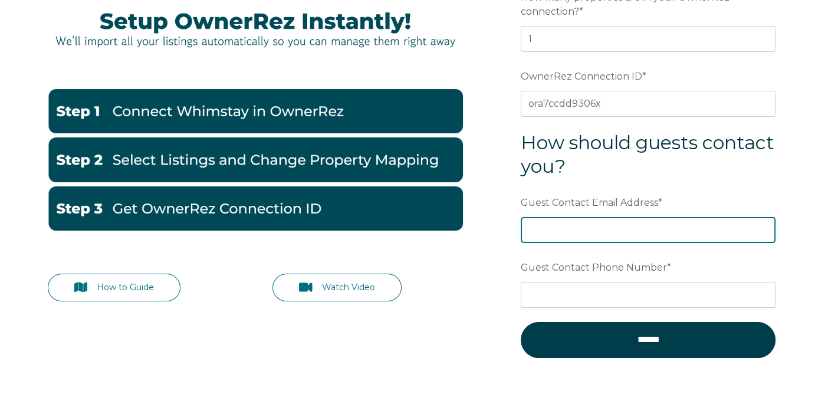
click at [548, 220] on input "Guest Contact Email Address *" at bounding box center [648, 230] width 255 height 26
type input "donna@searanchabalonebay.com"
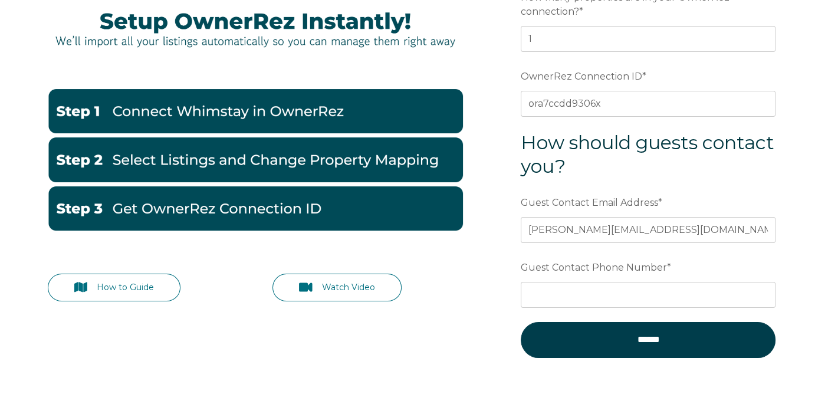
click at [456, 269] on div at bounding box center [255, 254] width 439 height 39
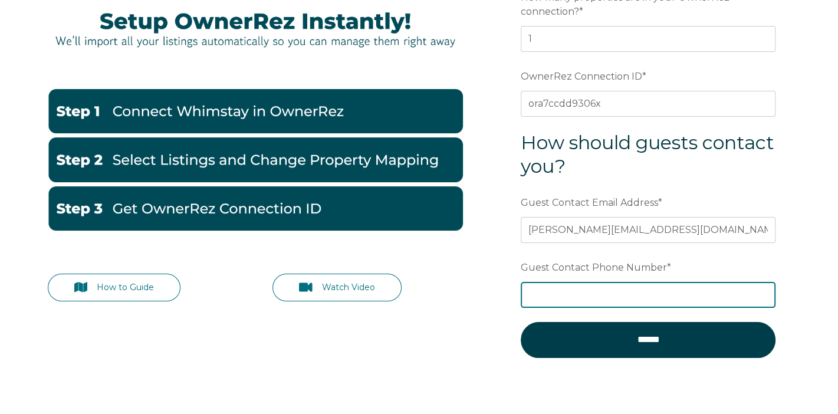
click at [544, 291] on input "Guest Contact Phone Number *" at bounding box center [648, 295] width 255 height 26
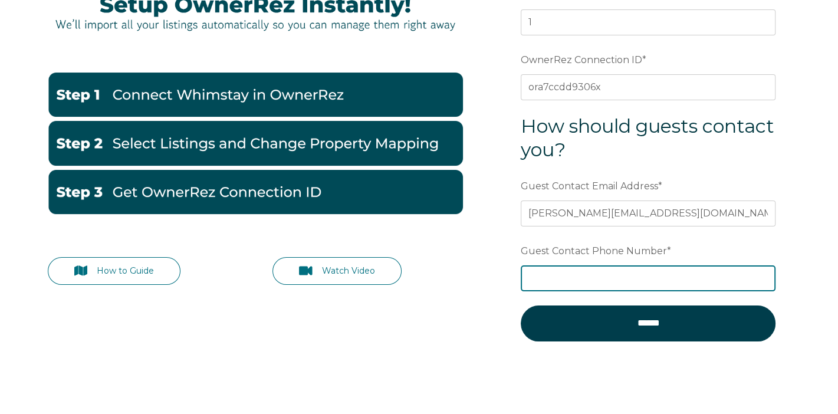
scroll to position [175, 0]
type input "7074908291"
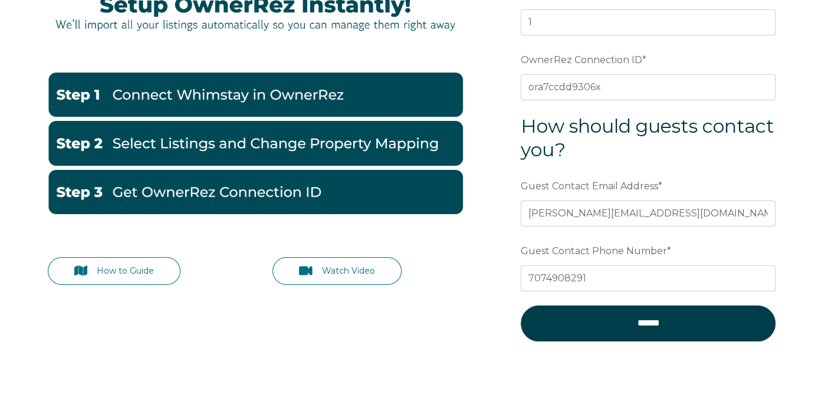
click at [492, 311] on div "How to Guide Watch Video Preferred language Email How many properties are in yo…" at bounding box center [419, 162] width 766 height 437
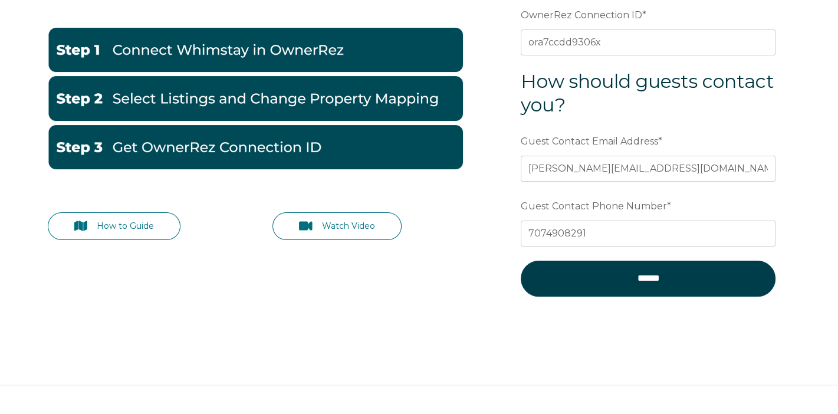
scroll to position [221, 0]
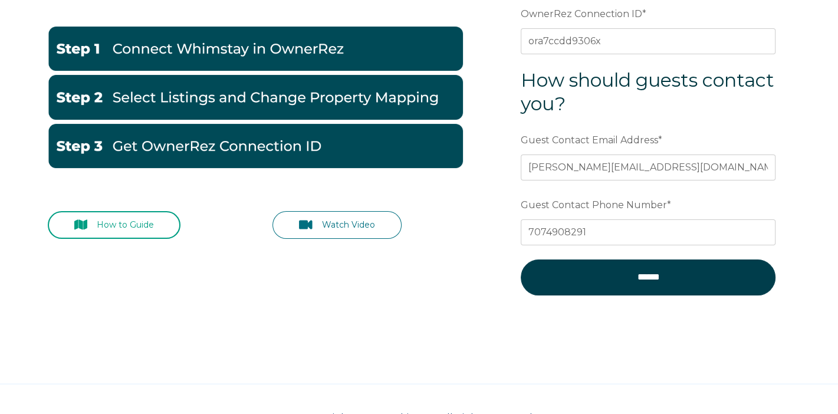
click at [143, 217] on link "How to Guide" at bounding box center [114, 225] width 133 height 28
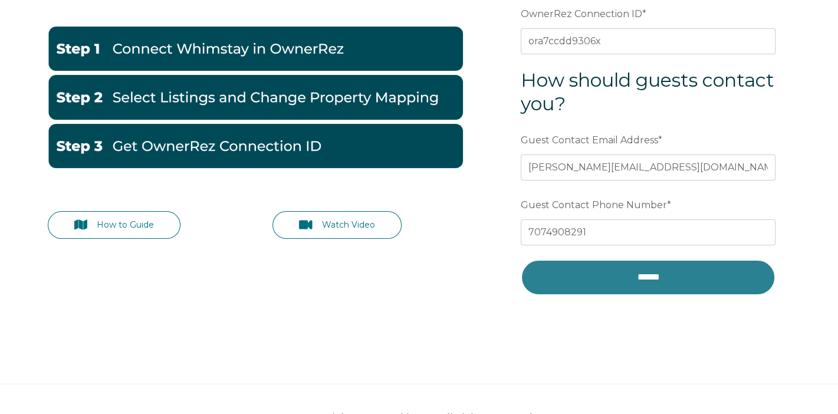
drag, startPoint x: 641, startPoint y: 274, endPoint x: 440, endPoint y: 307, distance: 204.3
click at [440, 307] on div "How to Guide Watch Video Preferred language Email How many properties are in yo…" at bounding box center [419, 116] width 766 height 437
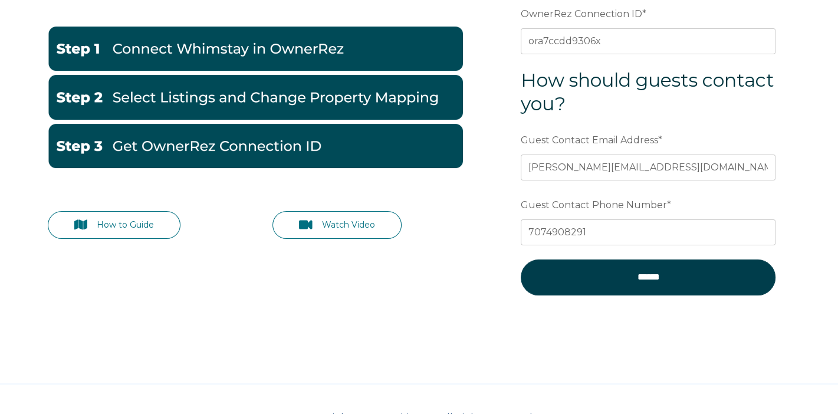
click at [302, 98] on img at bounding box center [255, 97] width 415 height 44
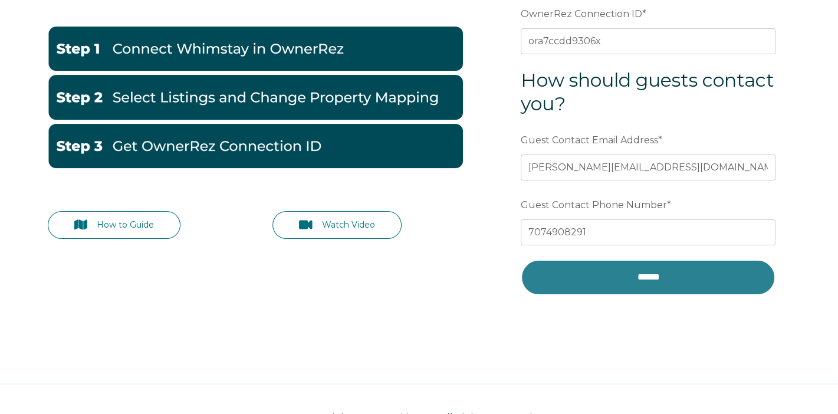
click at [617, 279] on input "******" at bounding box center [648, 276] width 255 height 35
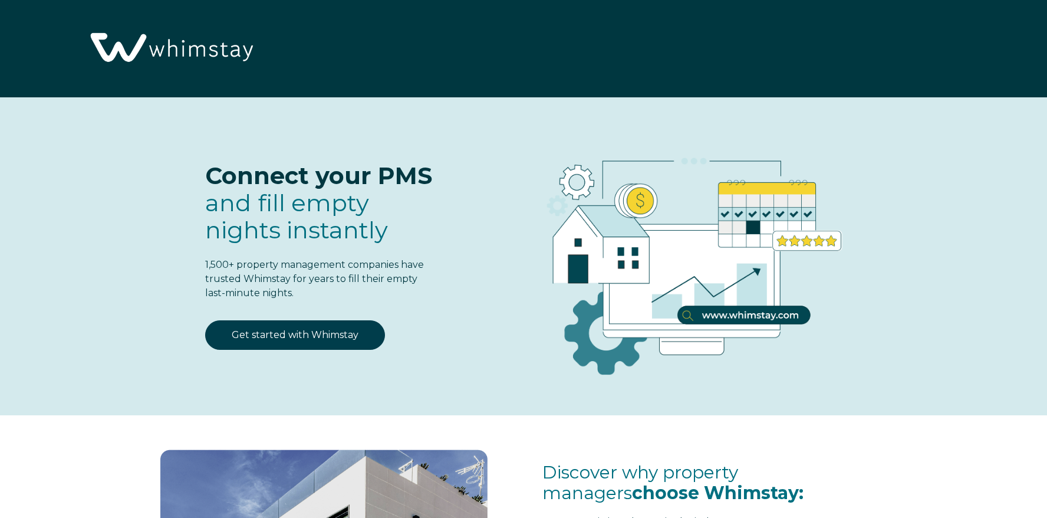
select select "US"
select select "Standard"
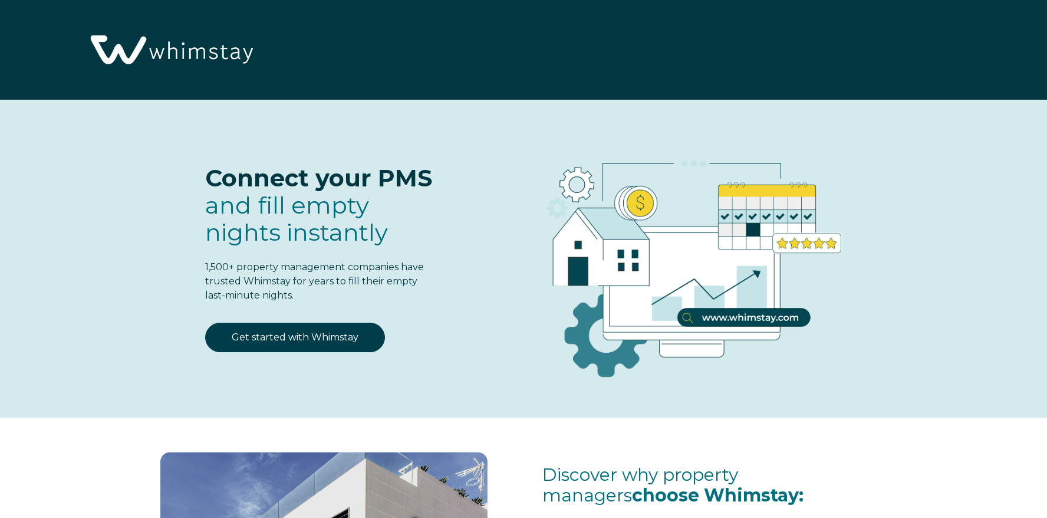
select select "US"
select select "Standard"
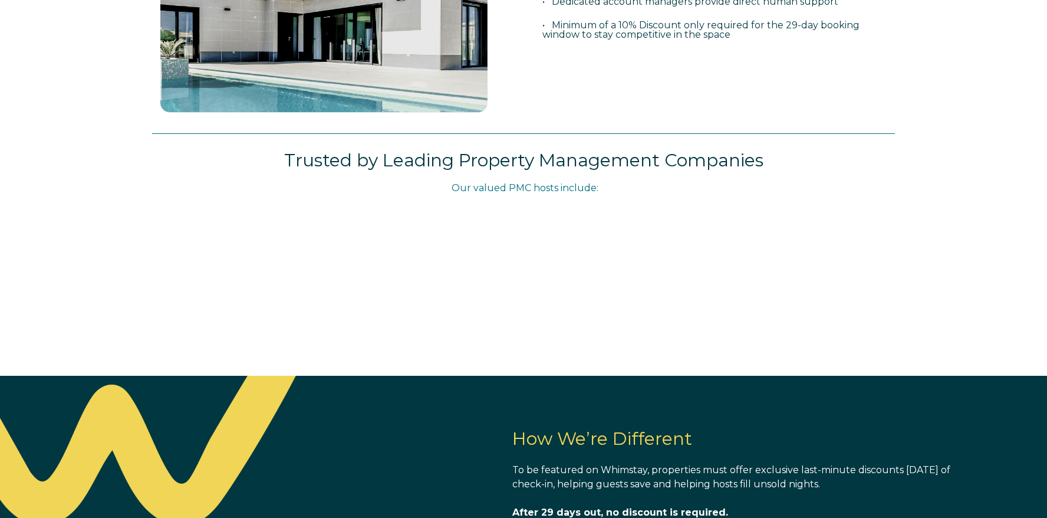
scroll to position [625, 0]
